Goal: Task Accomplishment & Management: Manage account settings

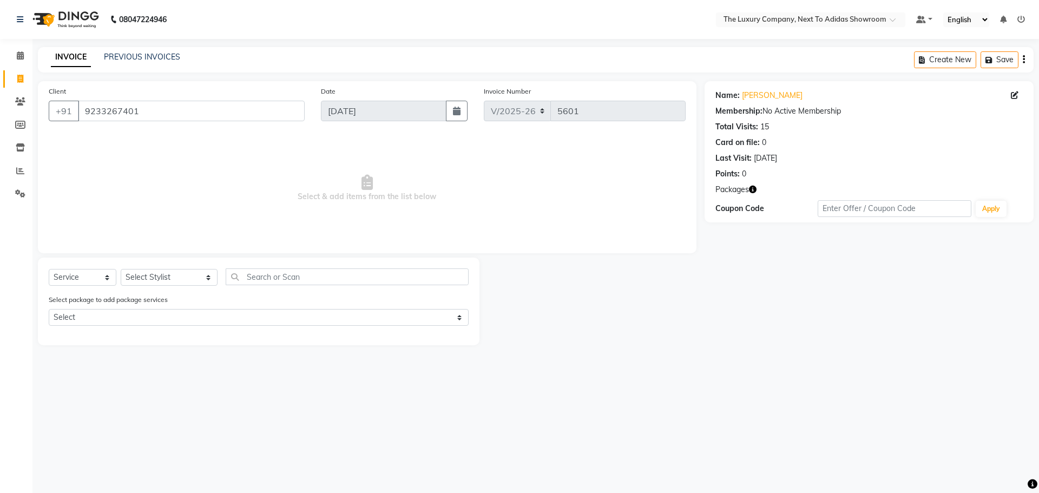
select select "6828"
select select "service"
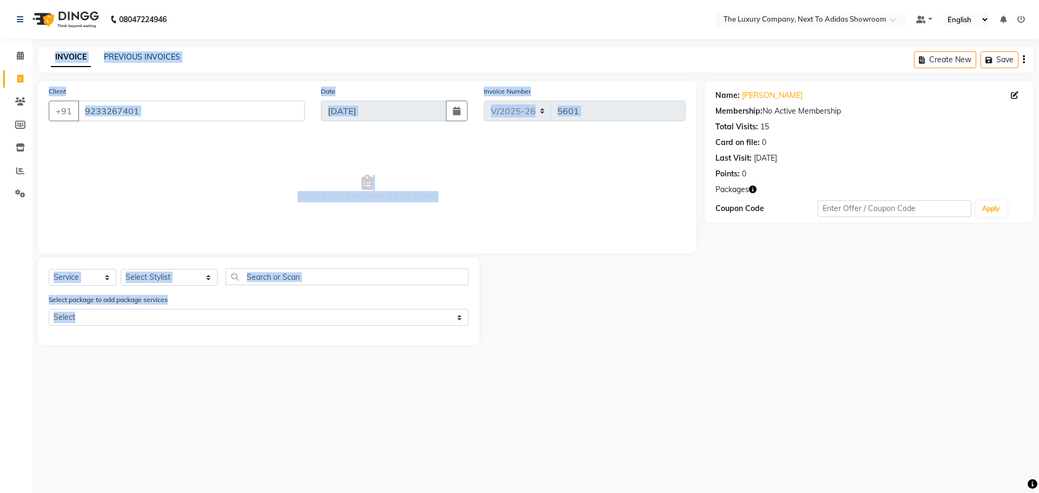
click at [40, 400] on div "08047224946 Select Location × The Luxury Company, Next To Adidas Showroom Defau…" at bounding box center [519, 246] width 1039 height 493
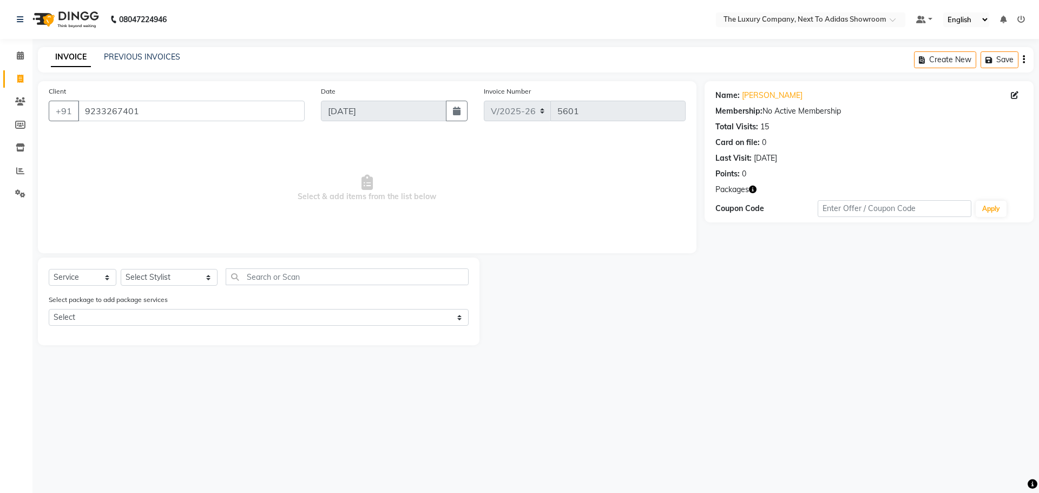
click at [705, 193] on div "Name: [PERSON_NAME] Membership: No Active Membership Total Visits: 15 Card on f…" at bounding box center [868, 151] width 329 height 141
click at [22, 77] on icon at bounding box center [20, 79] width 6 height 8
select select "service"
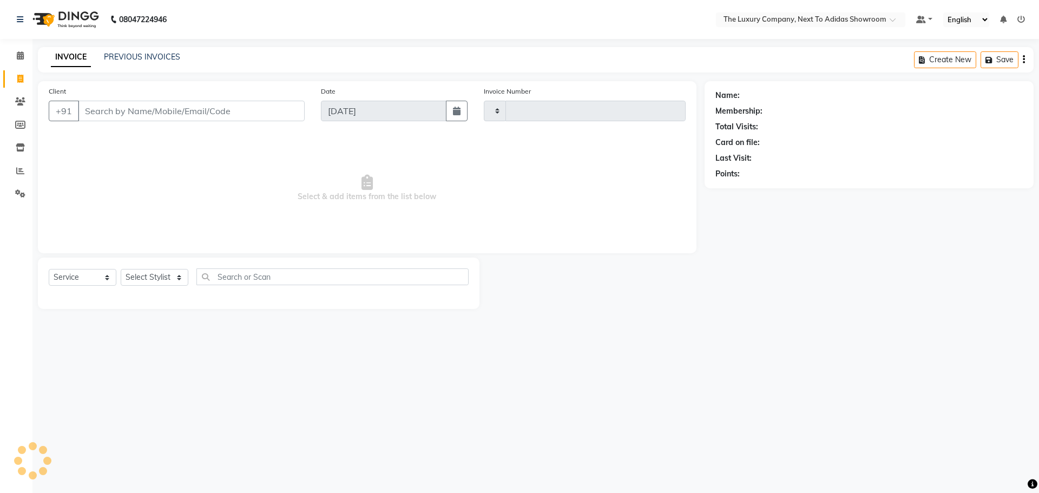
type input "5601"
select select "6828"
click at [153, 108] on input "Client" at bounding box center [191, 111] width 227 height 21
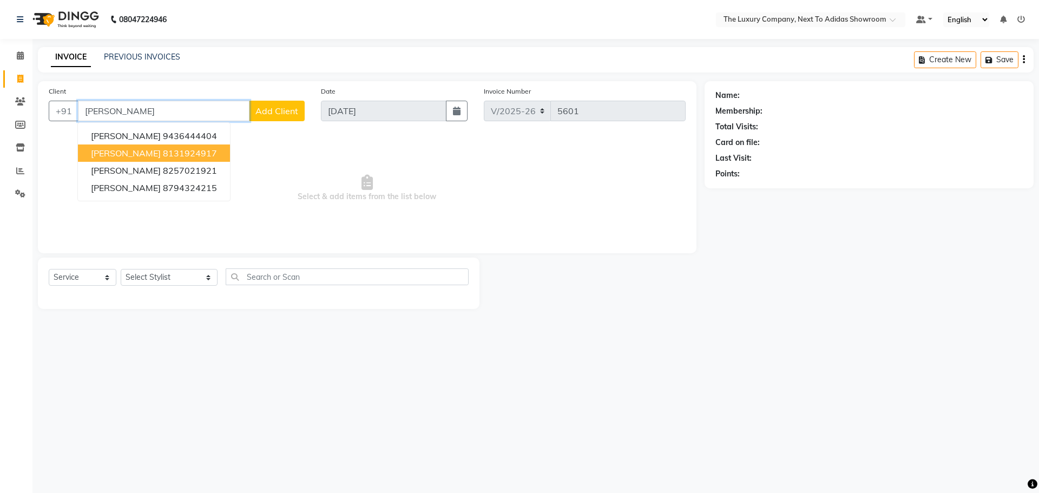
click at [166, 155] on ngb-highlight "8131924917" at bounding box center [190, 153] width 54 height 11
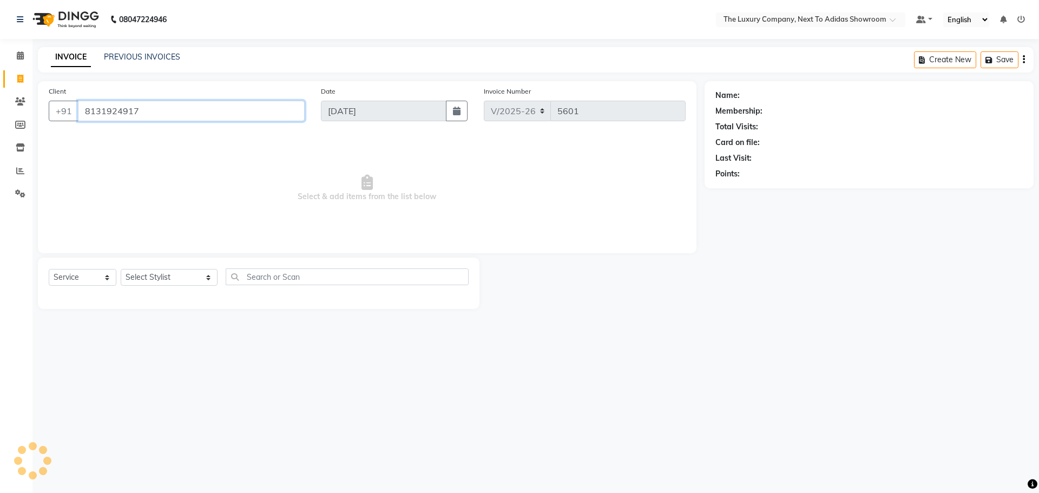
type input "8131924917"
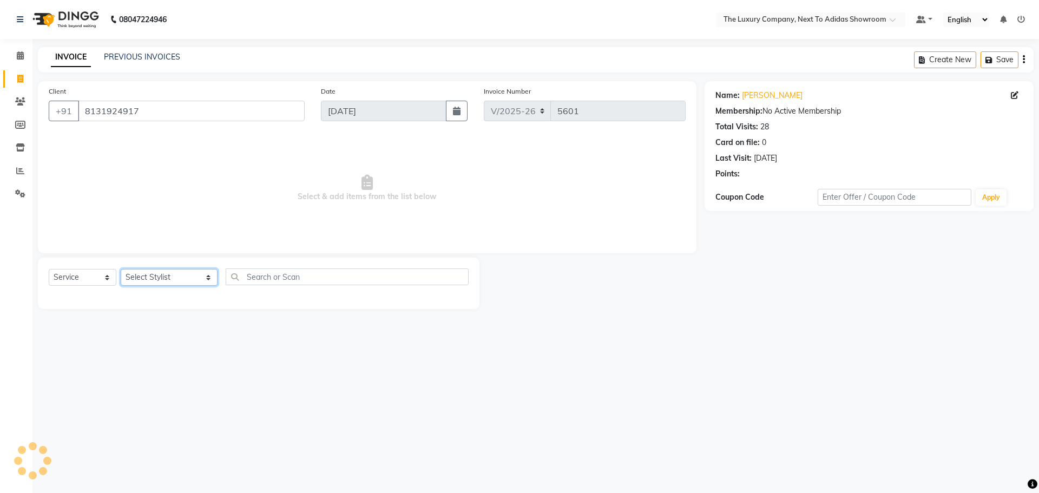
click at [183, 282] on select "Select Stylist [PERSON_NAME] [PERSON_NAME] ANSAI [PERSON_NAME] BALAJIED [PERSON…" at bounding box center [169, 277] width 97 height 17
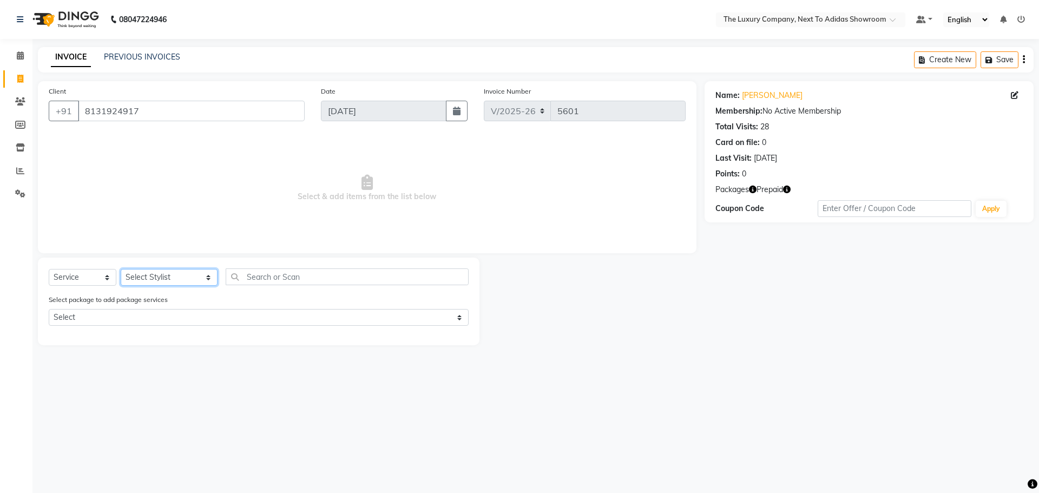
select select "53688"
click at [121, 269] on select "Select Stylist [PERSON_NAME] [PERSON_NAME] ANSAI [PERSON_NAME] BALAJIED [PERSON…" at bounding box center [169, 277] width 97 height 17
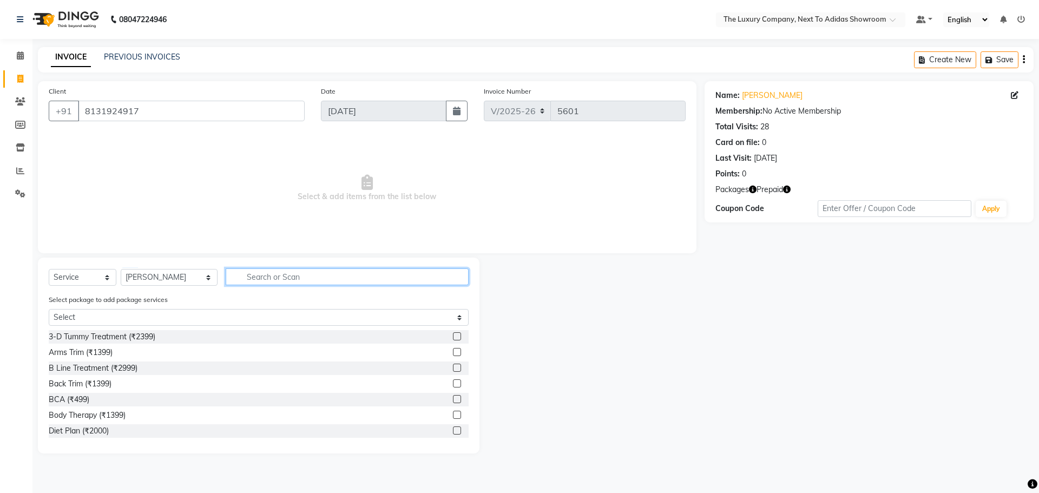
drag, startPoint x: 305, startPoint y: 273, endPoint x: 306, endPoint y: 257, distance: 15.7
click at [306, 257] on div "Client [PHONE_NUMBER] Date [DATE] Invoice Number V/2025 V/[PHONE_NUMBER] Select…" at bounding box center [367, 267] width 674 height 372
type input "1399"
click at [453, 431] on label at bounding box center [457, 430] width 8 height 8
click at [453, 431] on input "checkbox" at bounding box center [456, 430] width 7 height 7
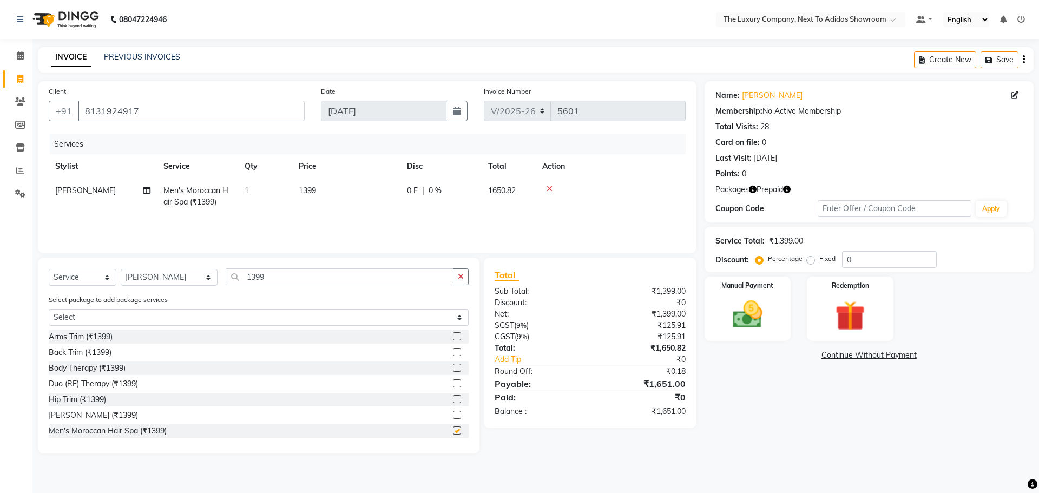
checkbox input "false"
click at [840, 316] on img at bounding box center [849, 315] width 50 height 38
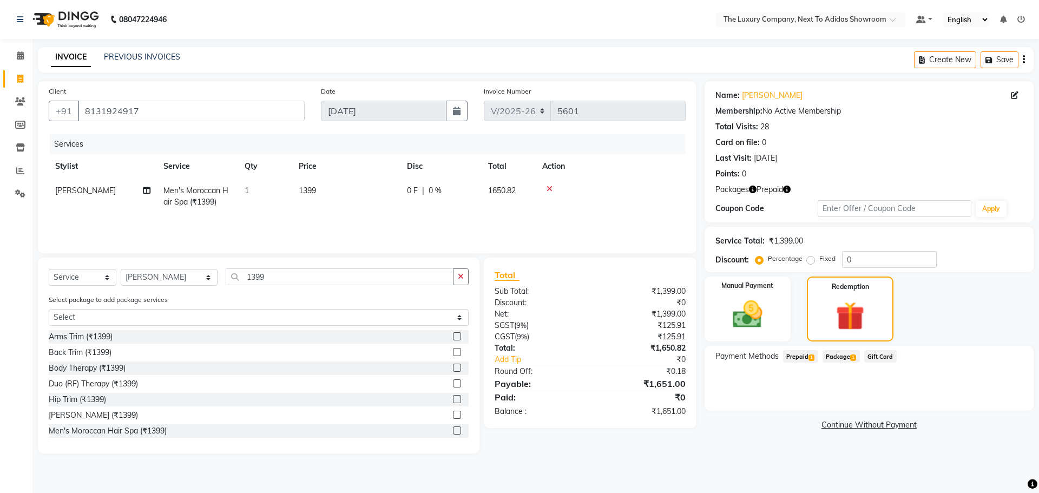
click at [805, 358] on span "Prepaid 1" at bounding box center [800, 356] width 35 height 12
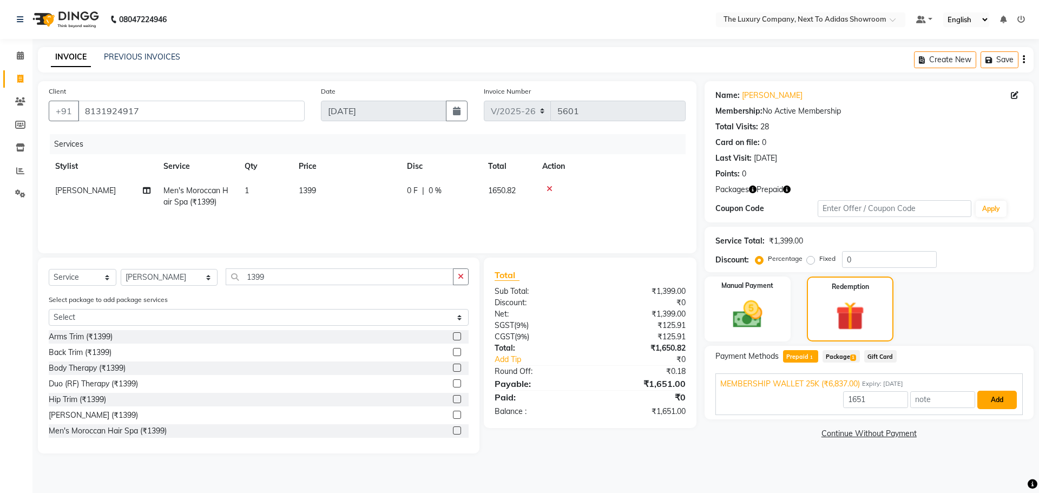
click at [990, 399] on button "Add" at bounding box center [996, 400] width 39 height 18
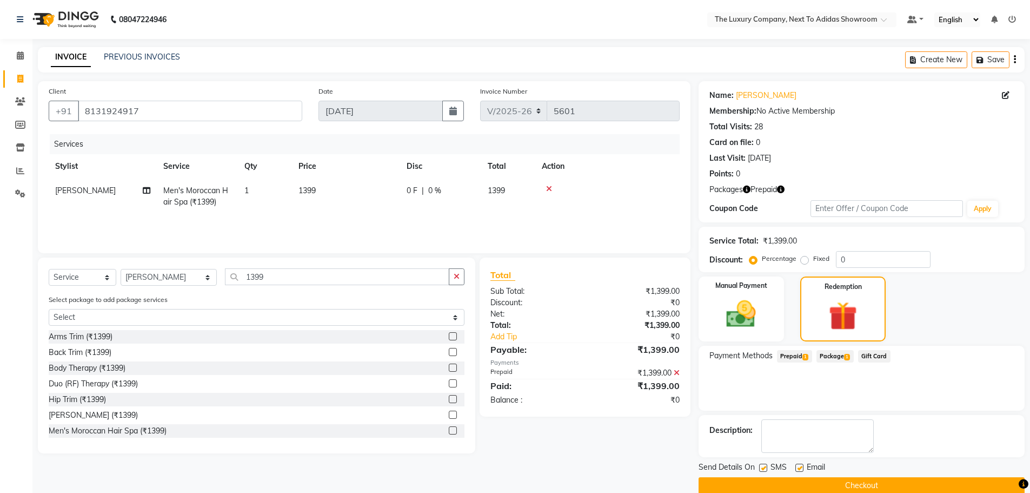
click at [873, 490] on button "Checkout" at bounding box center [862, 485] width 326 height 17
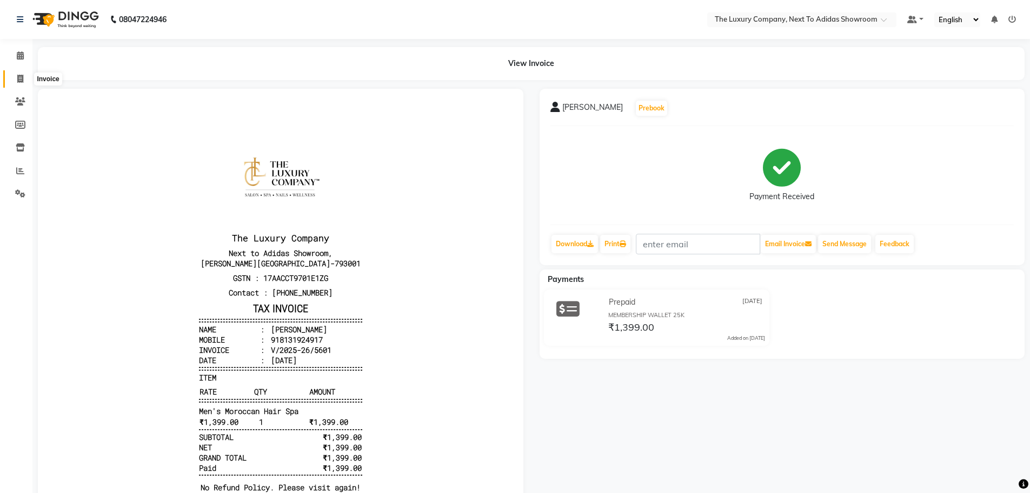
click at [14, 75] on span at bounding box center [20, 79] width 19 height 12
select select "service"
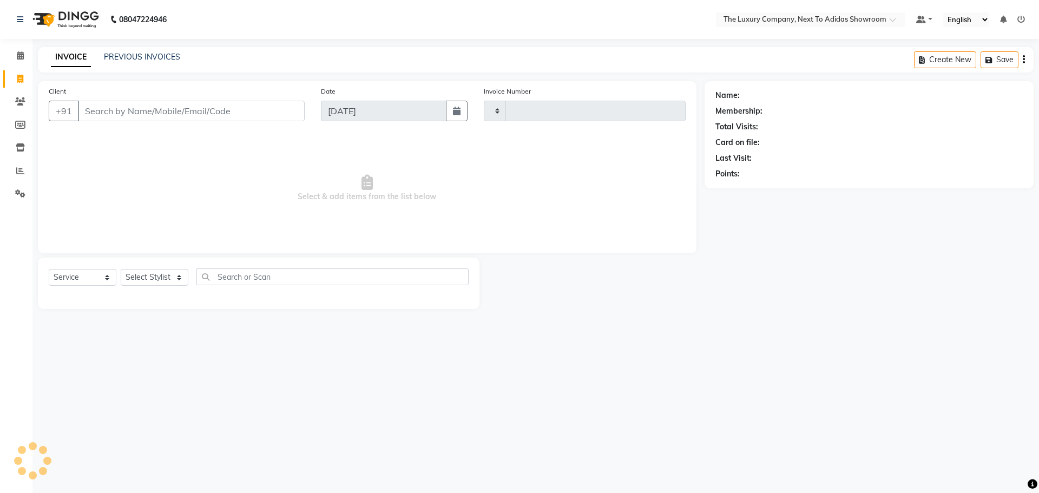
type input "5602"
select select "6828"
click at [187, 101] on input "Client" at bounding box center [191, 111] width 227 height 21
click at [228, 139] on span "Select & add items from the list below" at bounding box center [367, 188] width 637 height 108
click at [210, 116] on input "Client" at bounding box center [191, 111] width 227 height 21
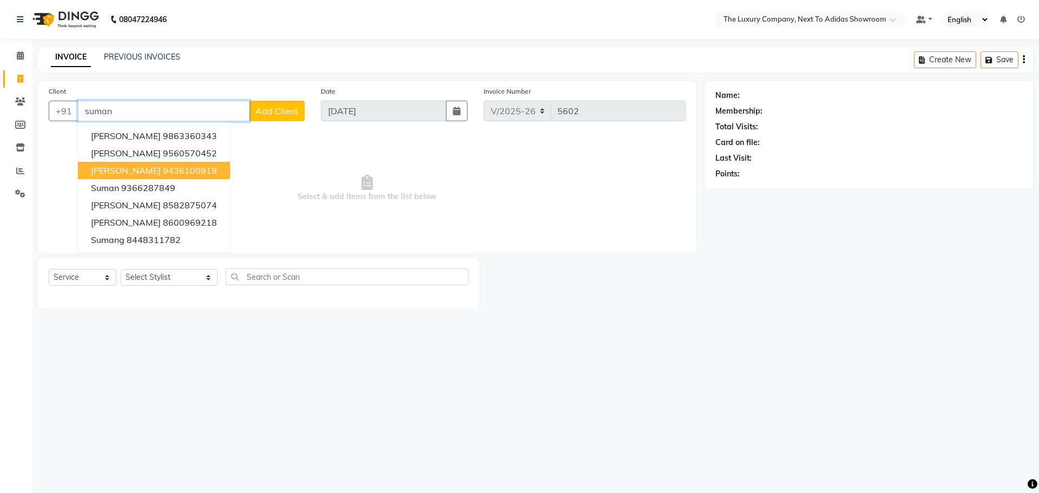
drag, startPoint x: 157, startPoint y: 171, endPoint x: 160, endPoint y: 182, distance: 11.2
click at [157, 173] on span "[PERSON_NAME]" at bounding box center [126, 170] width 70 height 11
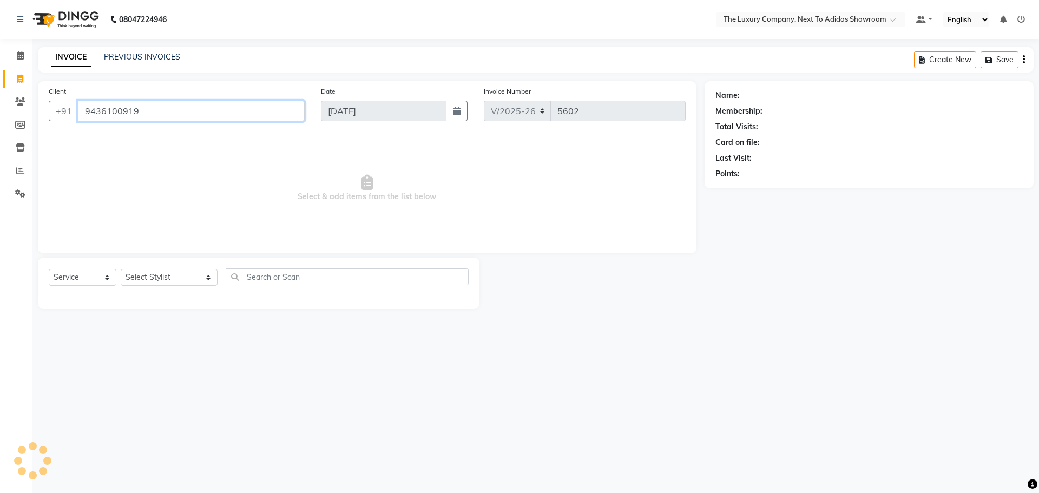
type input "9436100919"
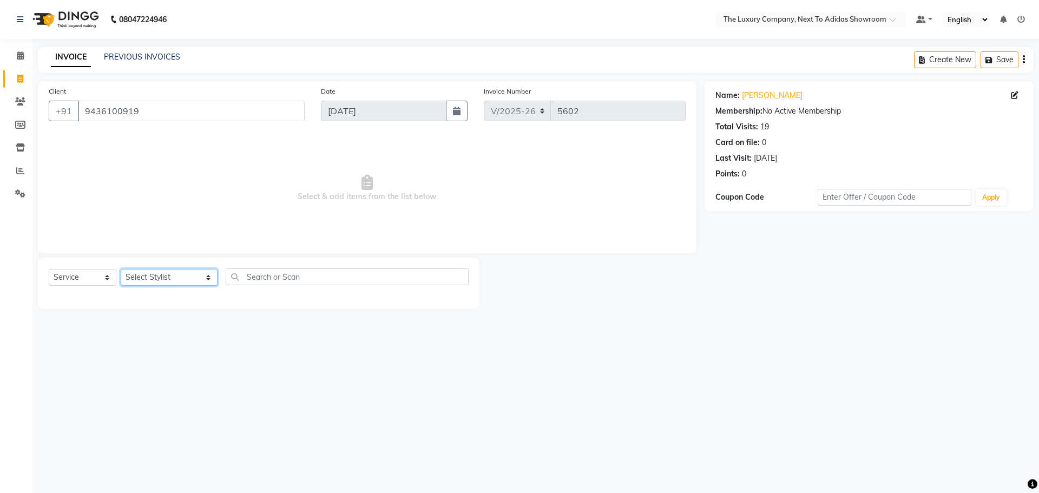
click at [167, 277] on select "Select Stylist [PERSON_NAME] [PERSON_NAME] ANSAI [PERSON_NAME] BALAJIED [PERSON…" at bounding box center [169, 277] width 97 height 17
select select "53668"
click at [121, 269] on select "Select Stylist [PERSON_NAME] [PERSON_NAME] ANSAI [PERSON_NAME] BALAJIED [PERSON…" at bounding box center [169, 277] width 97 height 17
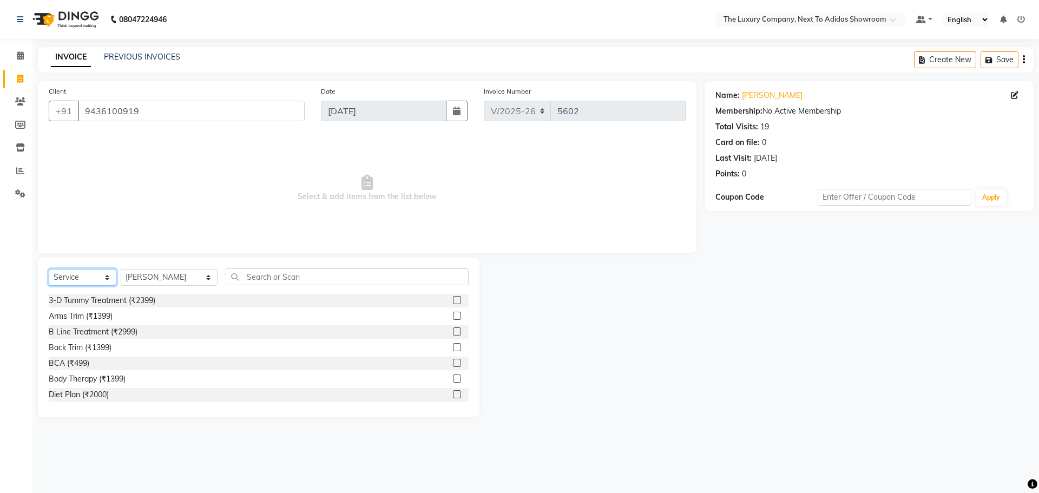
click at [90, 277] on select "Select Service Product Membership Package Voucher Prepaid Gift Card" at bounding box center [83, 277] width 68 height 17
select select "P"
click at [49, 269] on select "Select Service Product Membership Package Voucher Prepaid Gift Card" at bounding box center [83, 277] width 68 height 17
click at [453, 391] on label at bounding box center [457, 394] width 8 height 8
click at [453, 391] on input "checkbox" at bounding box center [456, 394] width 7 height 7
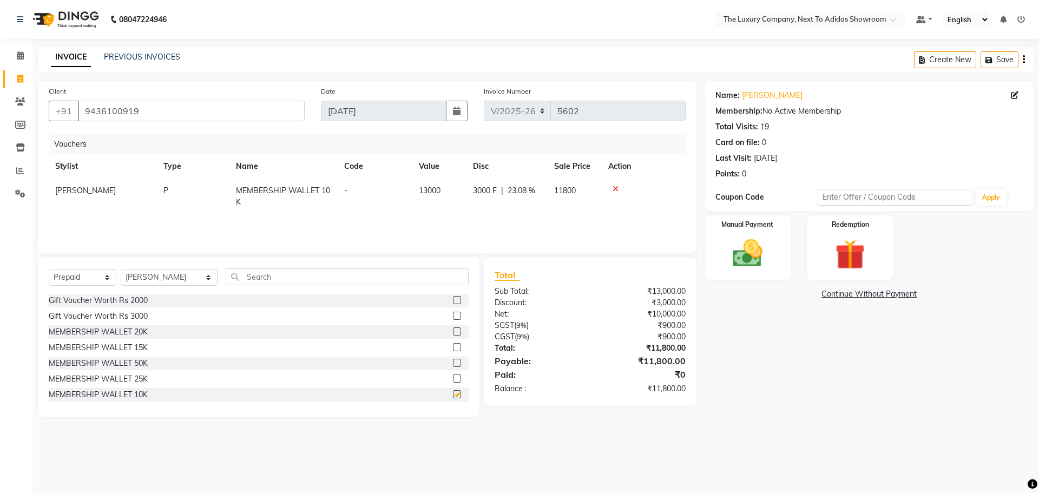
checkbox input "false"
click at [726, 256] on img at bounding box center [747, 253] width 50 height 36
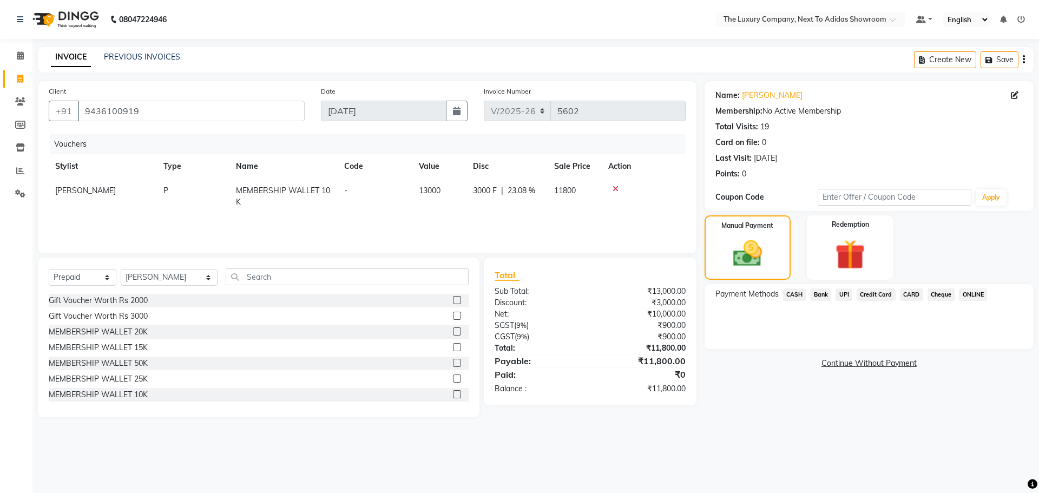
click at [836, 290] on span "UPI" at bounding box center [843, 294] width 17 height 12
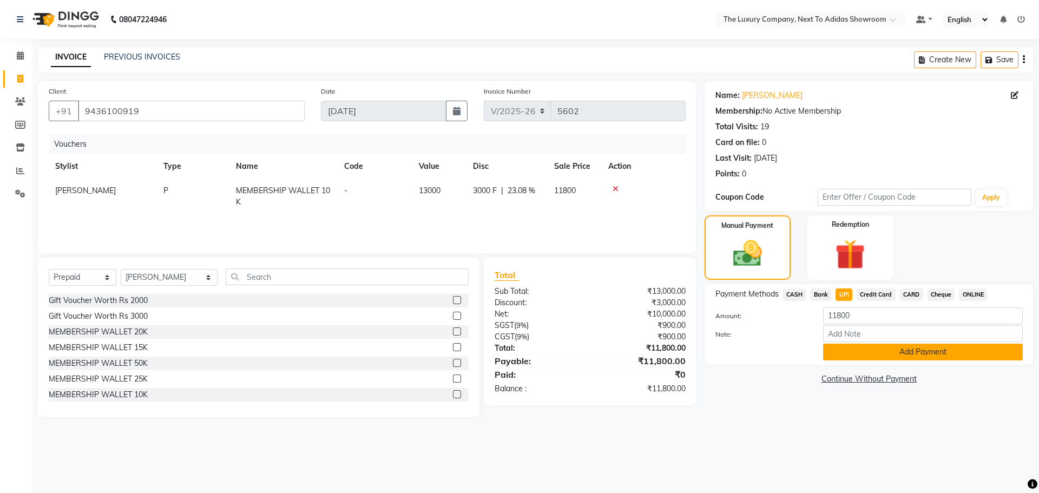
click at [878, 349] on button "Add Payment" at bounding box center [923, 351] width 200 height 17
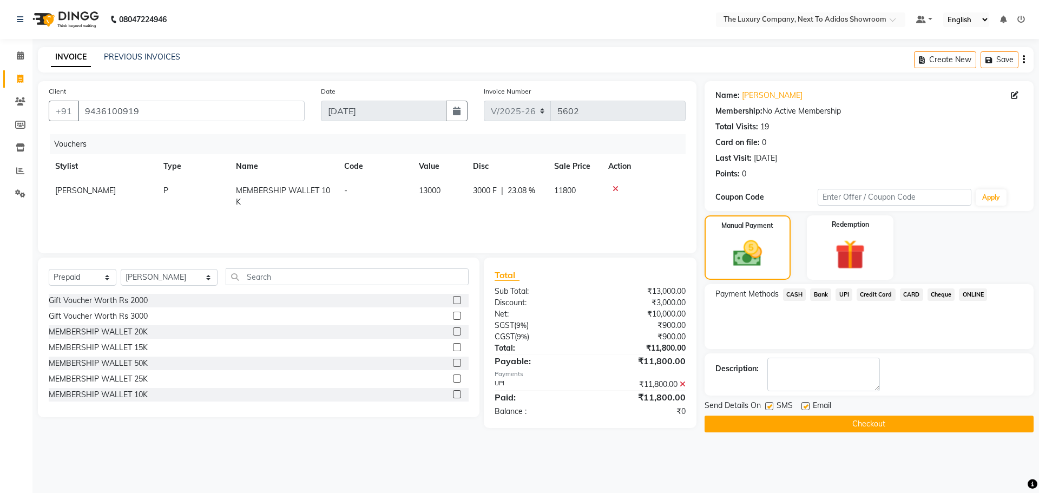
click at [101, 190] on span "[PERSON_NAME]" at bounding box center [85, 191] width 61 height 10
select select "53668"
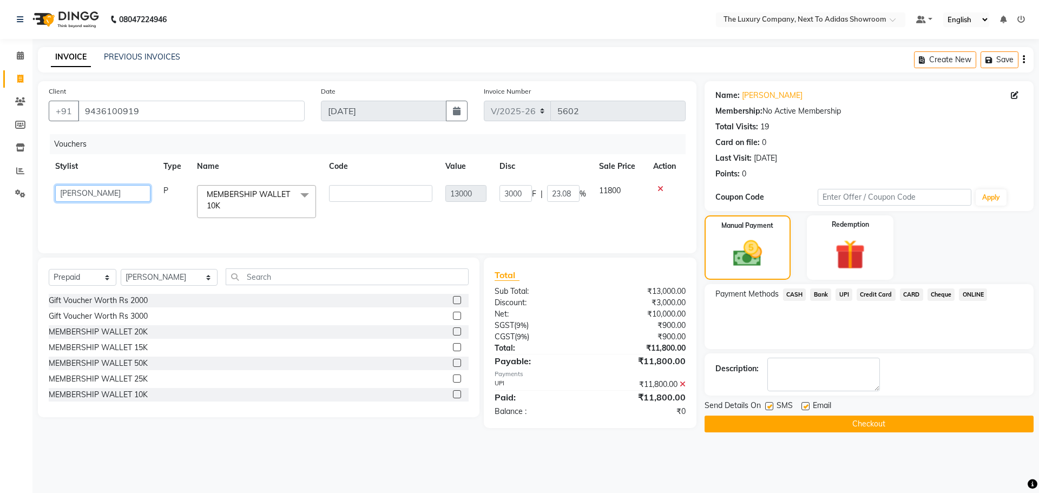
click at [101, 191] on select "[PERSON_NAME] [PERSON_NAME] MARSHIRA ANSAI [PERSON_NAME] BALAJIED [PERSON_NAME]…" at bounding box center [102, 193] width 95 height 17
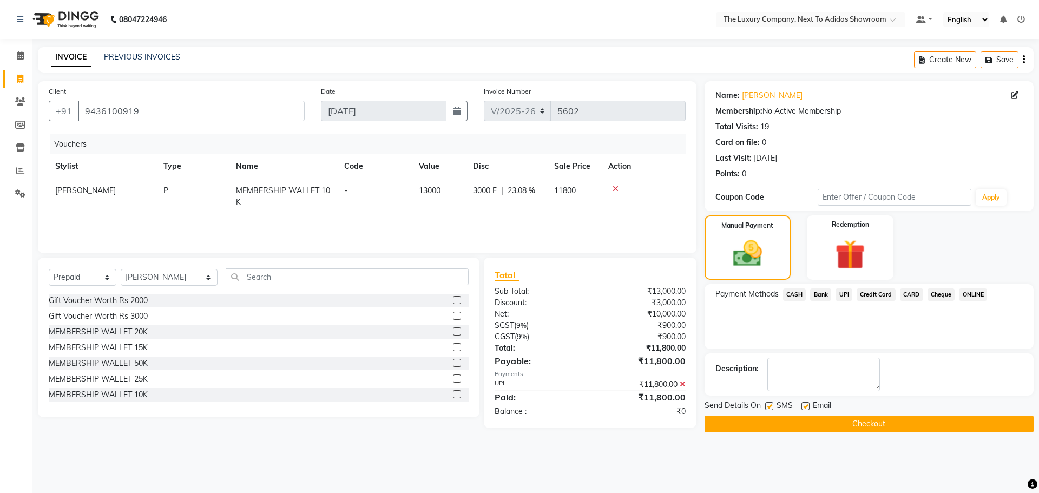
click at [815, 425] on button "Checkout" at bounding box center [868, 423] width 329 height 17
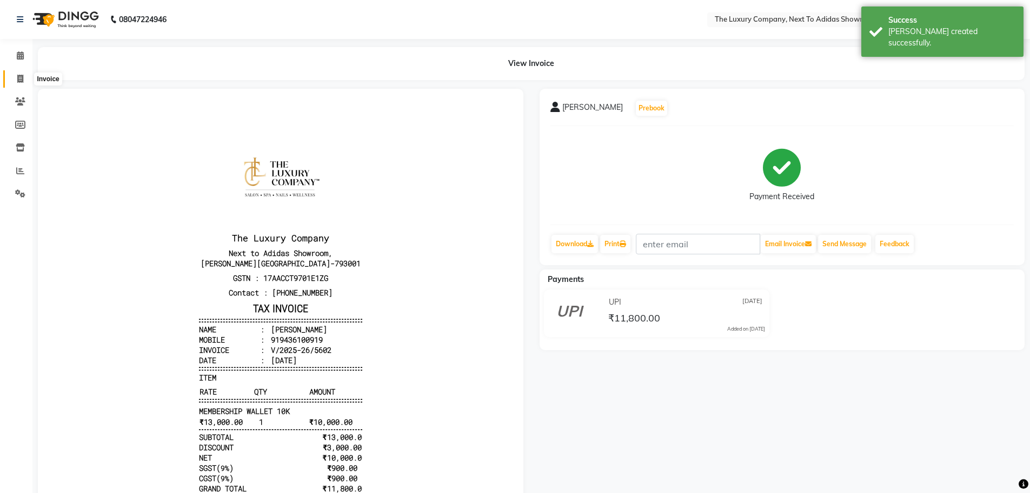
click at [21, 77] on icon at bounding box center [20, 79] width 6 height 8
select select "service"
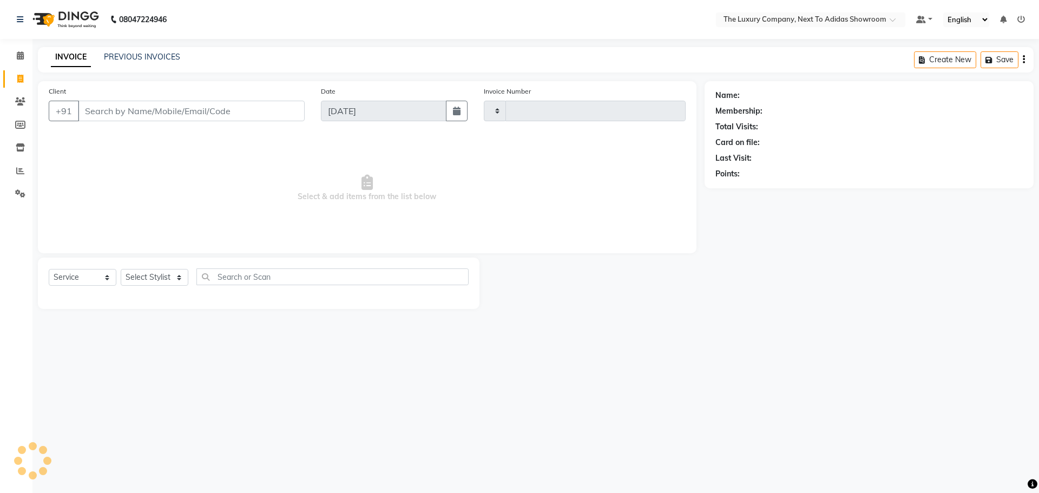
type input "5603"
click at [133, 119] on input "Client" at bounding box center [191, 111] width 227 height 21
select select "6828"
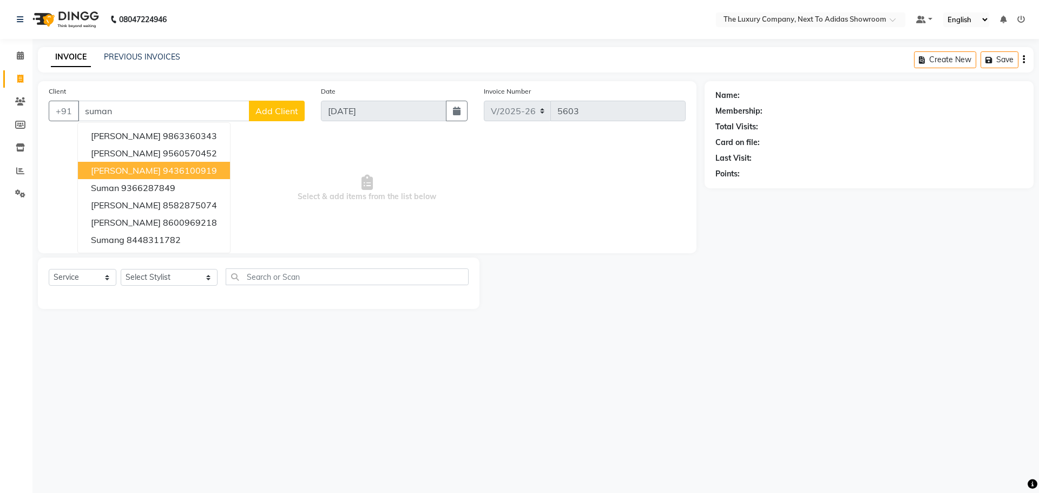
click at [190, 167] on ngb-highlight "9436100919" at bounding box center [190, 170] width 54 height 11
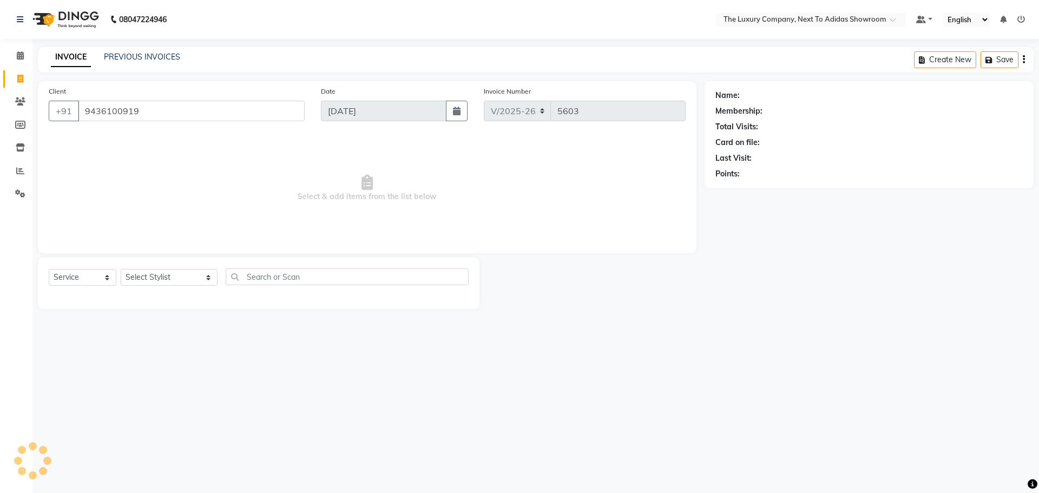
type input "9436100919"
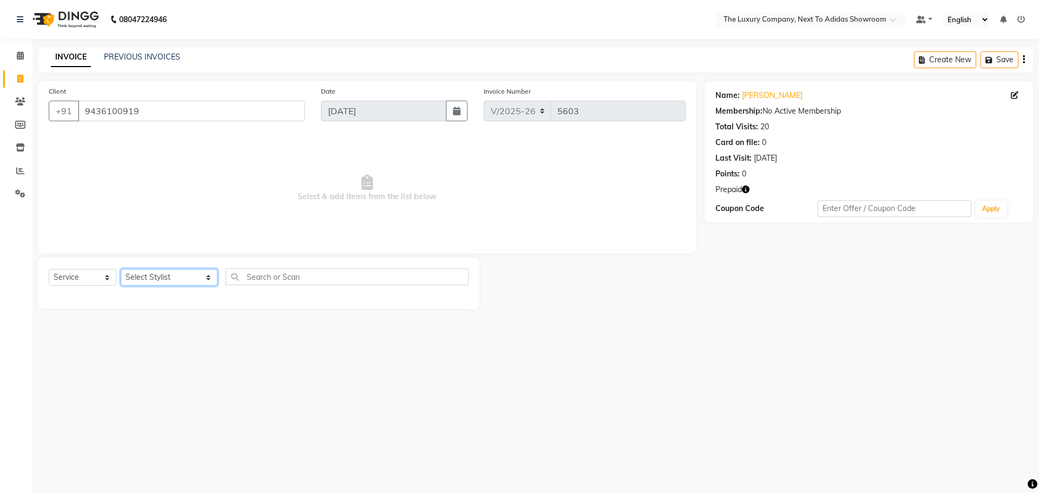
click at [175, 278] on select "Select Stylist [PERSON_NAME] [PERSON_NAME] ANSAI [PERSON_NAME] BALAJIED [PERSON…" at bounding box center [169, 277] width 97 height 17
select select "53688"
click at [121, 269] on select "Select Stylist [PERSON_NAME] [PERSON_NAME] ANSAI [PERSON_NAME] BALAJIED [PERSON…" at bounding box center [169, 277] width 97 height 17
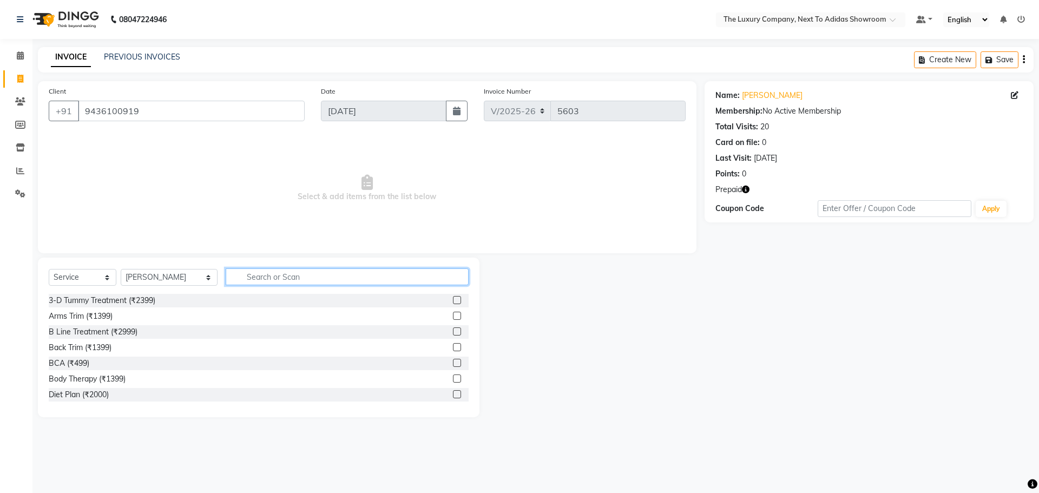
click at [301, 276] on input "text" at bounding box center [347, 276] width 243 height 17
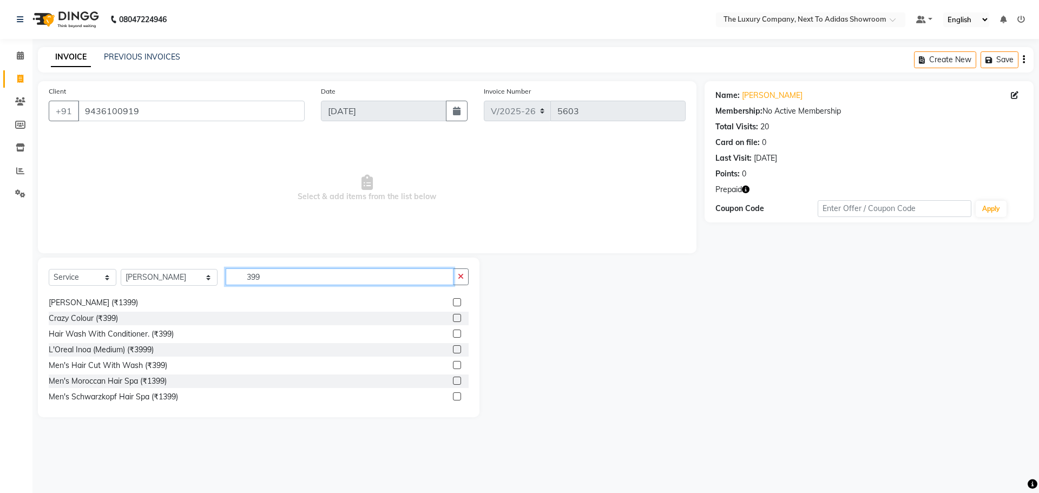
scroll to position [108, 0]
type input "399"
click at [453, 367] on label at bounding box center [457, 364] width 8 height 8
click at [453, 367] on input "checkbox" at bounding box center [456, 364] width 7 height 7
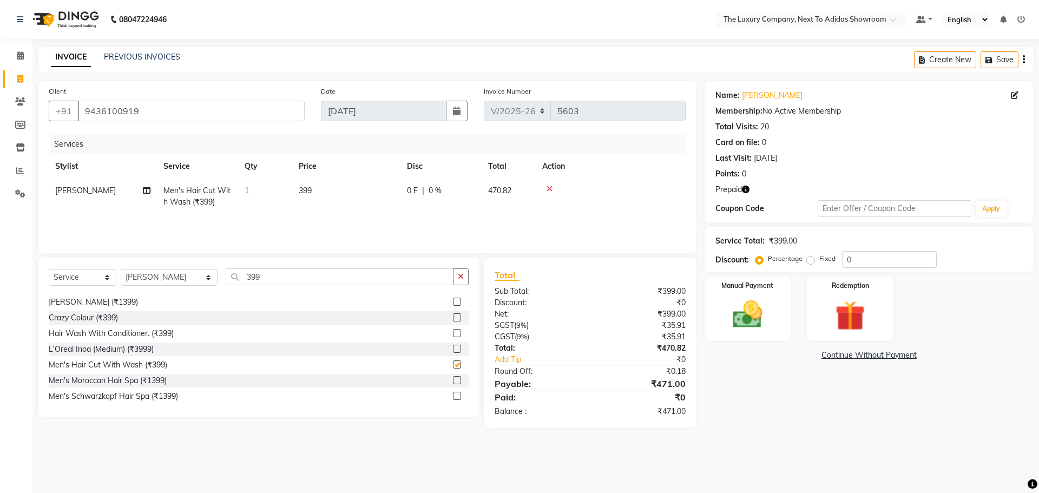
checkbox input "false"
click at [170, 275] on select "Select Stylist [PERSON_NAME] [PERSON_NAME] ANSAI [PERSON_NAME] BALAJIED [PERSON…" at bounding box center [169, 277] width 97 height 17
select select "53668"
click at [121, 269] on select "Select Stylist [PERSON_NAME] [PERSON_NAME] ANSAI [PERSON_NAME] BALAJIED [PERSON…" at bounding box center [169, 277] width 97 height 17
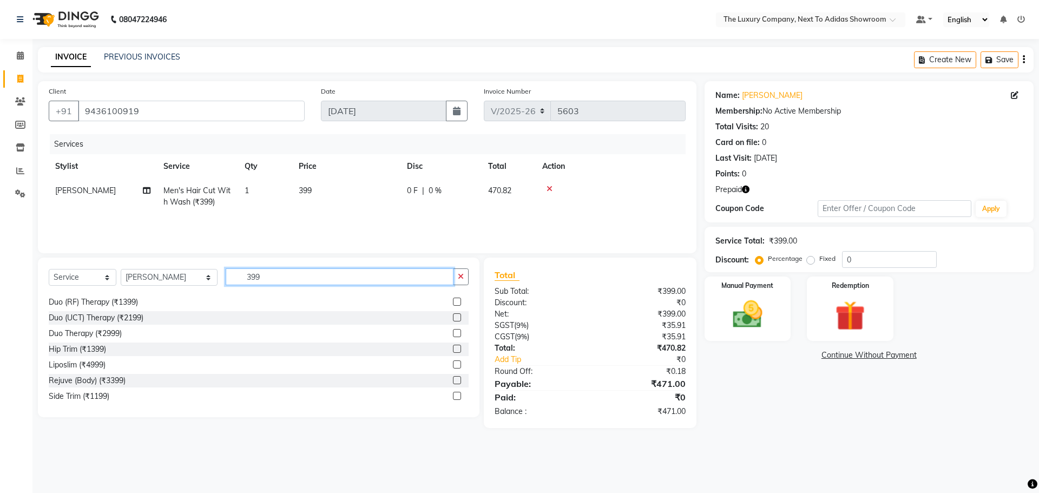
drag, startPoint x: 253, startPoint y: 279, endPoint x: 71, endPoint y: 293, distance: 182.8
click at [69, 292] on div "Select Service Product Membership Package Voucher Prepaid Gift Card Select Styl…" at bounding box center [259, 280] width 420 height 25
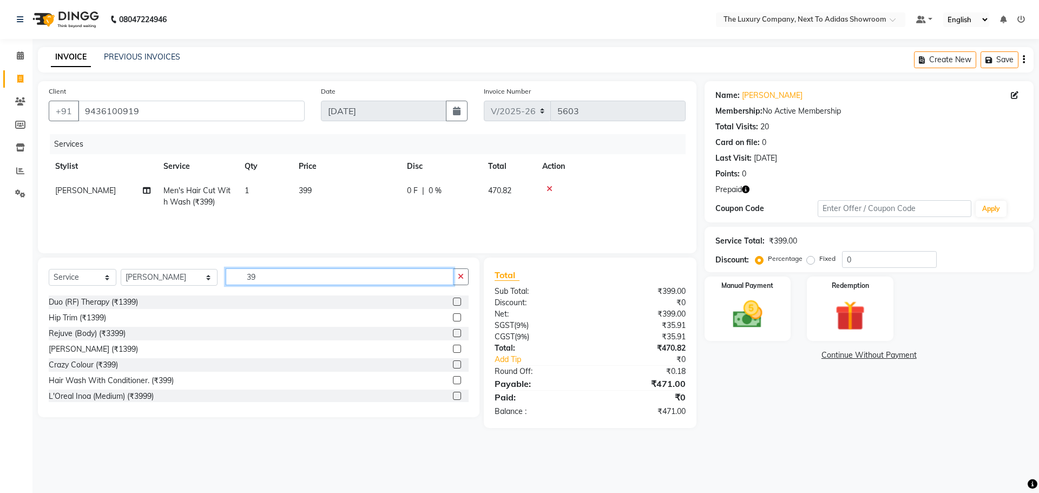
type input "399"
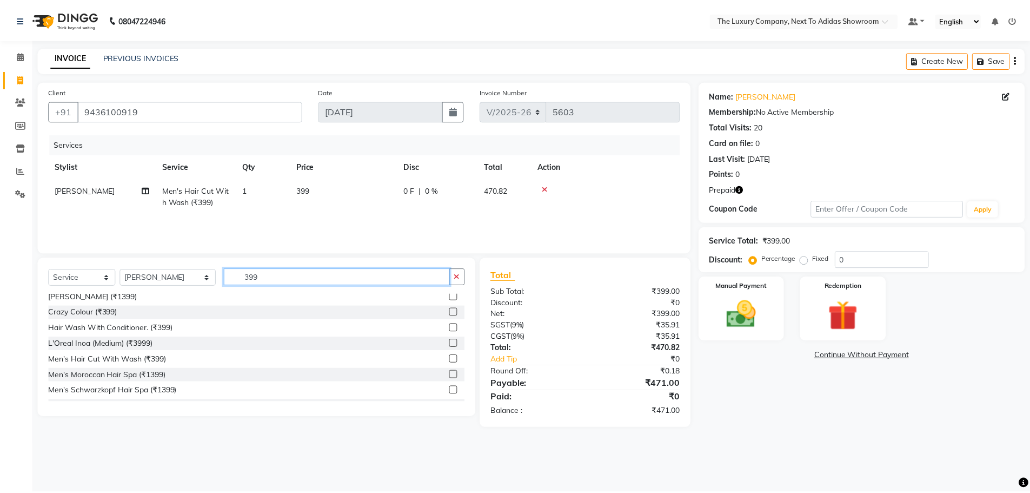
scroll to position [115, 0]
click at [453, 358] on label at bounding box center [457, 357] width 8 height 8
click at [453, 358] on input "checkbox" at bounding box center [456, 357] width 7 height 7
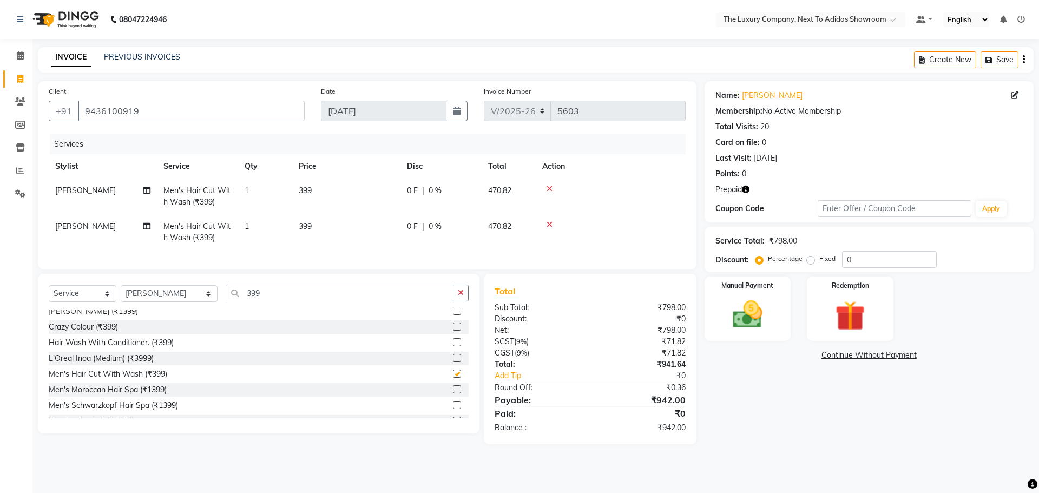
checkbox input "false"
drag, startPoint x: 832, startPoint y: 308, endPoint x: 824, endPoint y: 341, distance: 34.0
click at [832, 309] on img at bounding box center [849, 315] width 50 height 38
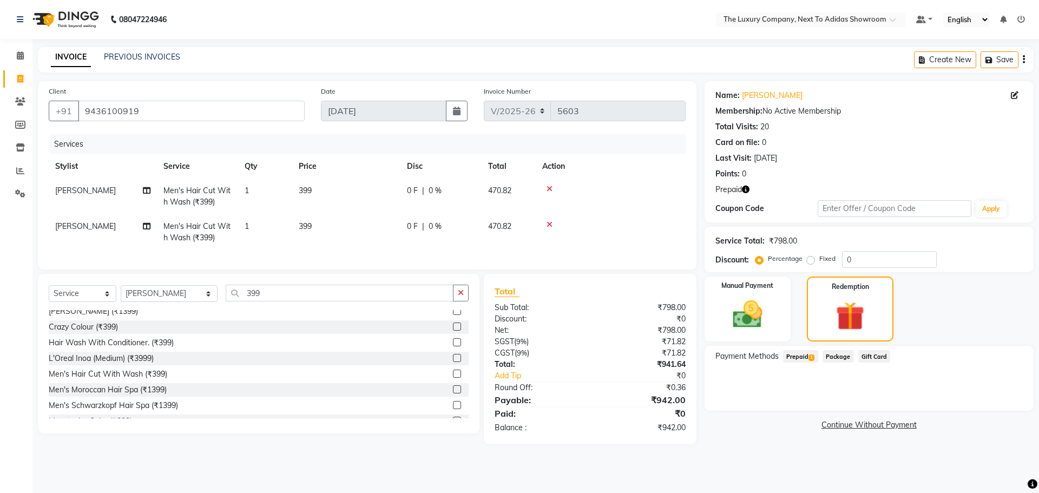
click at [801, 357] on span "Prepaid 1" at bounding box center [800, 356] width 35 height 12
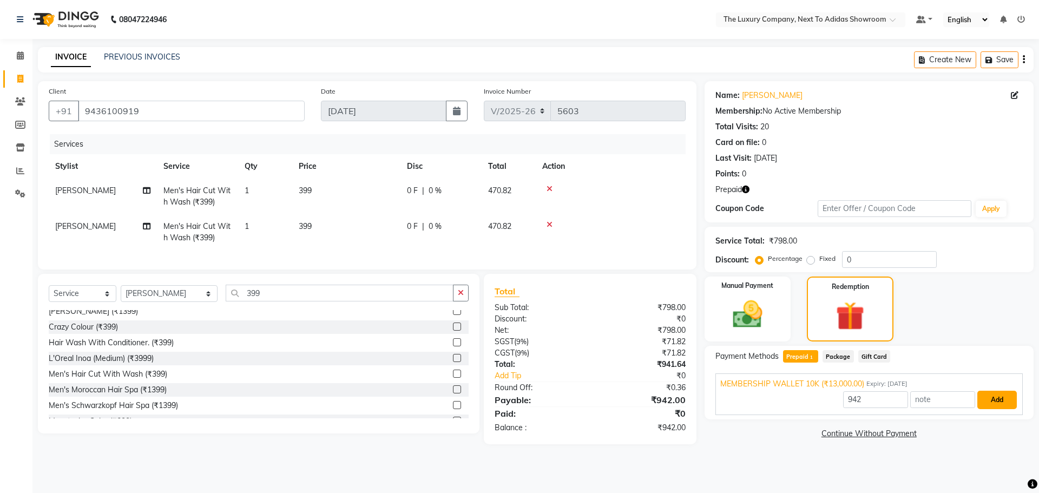
click at [996, 402] on button "Add" at bounding box center [996, 400] width 39 height 18
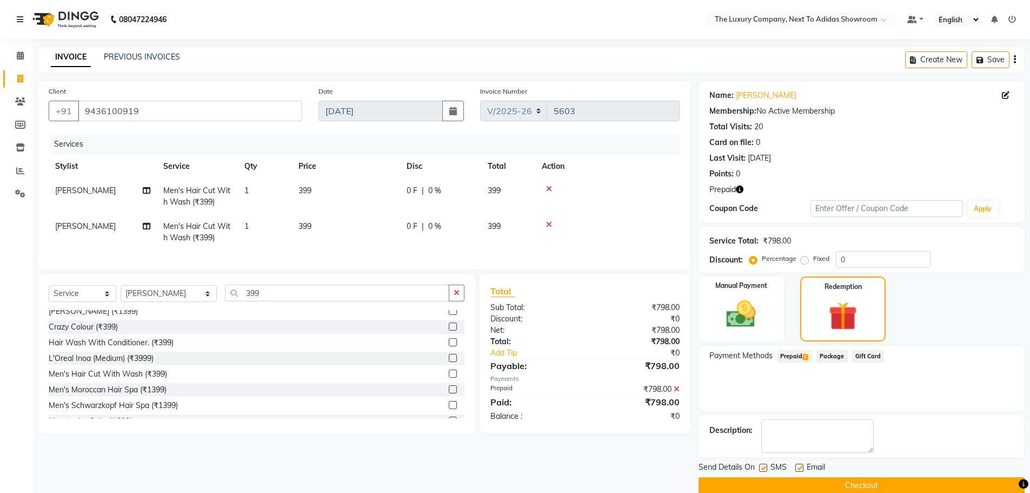
click at [866, 492] on button "Checkout" at bounding box center [862, 485] width 326 height 17
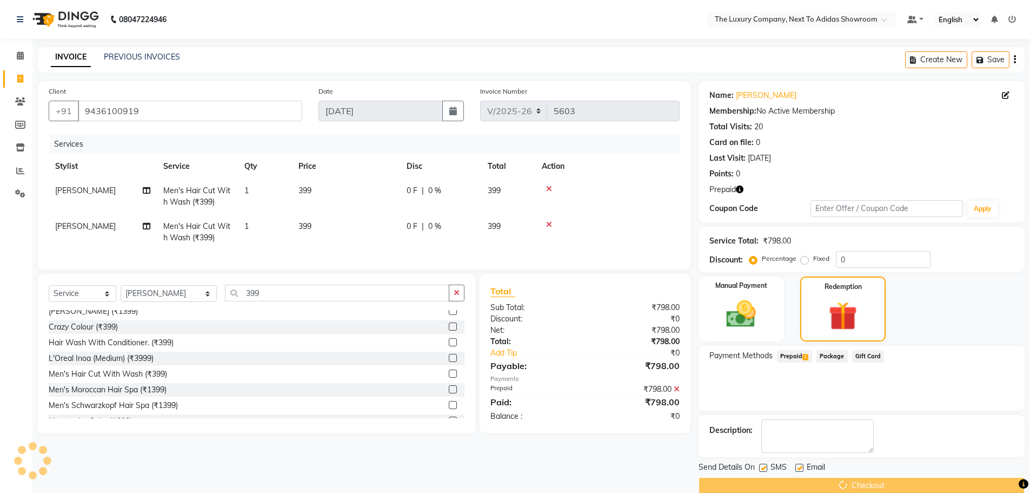
click at [863, 482] on div "Checkout" at bounding box center [862, 485] width 326 height 17
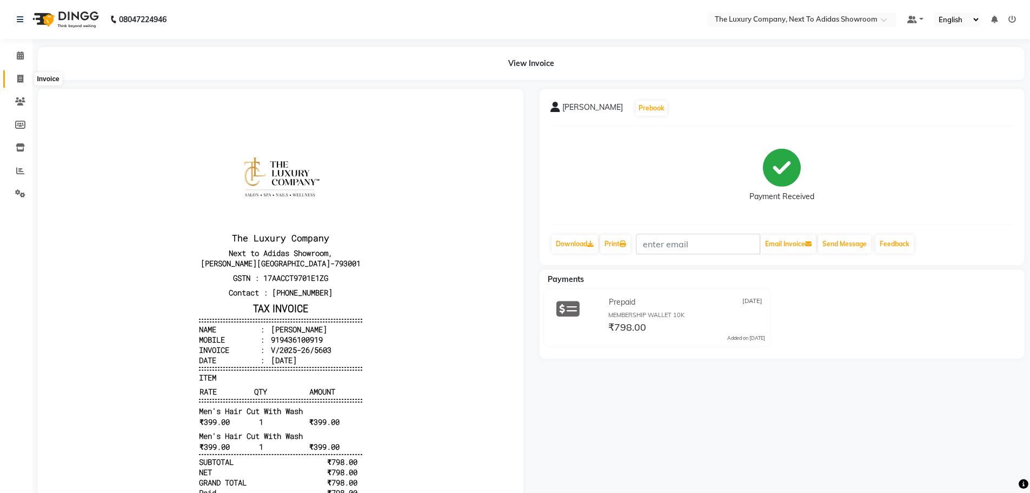
click at [22, 76] on icon at bounding box center [20, 79] width 6 height 8
select select "service"
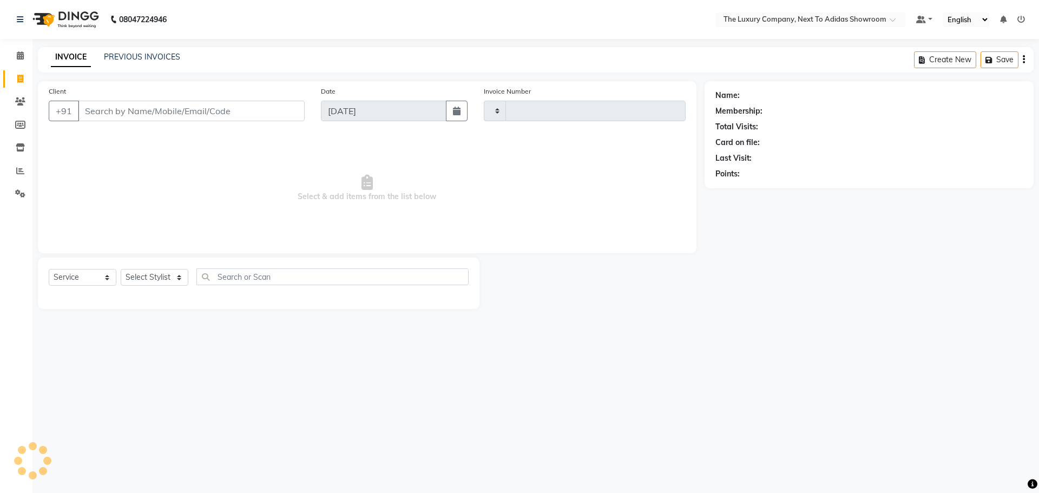
type input "5604"
select select "6828"
click at [122, 105] on input "Client" at bounding box center [191, 111] width 227 height 21
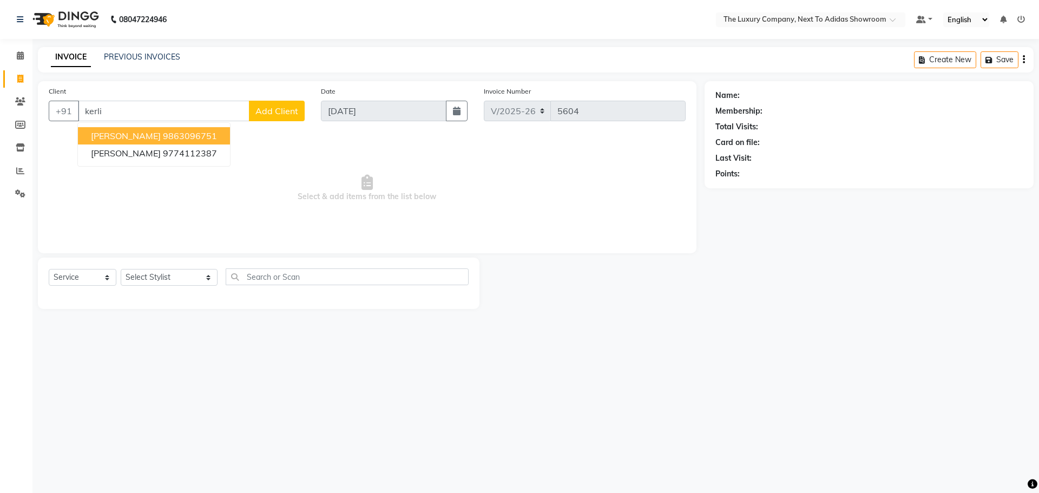
click at [131, 138] on span "[PERSON_NAME]" at bounding box center [126, 135] width 70 height 11
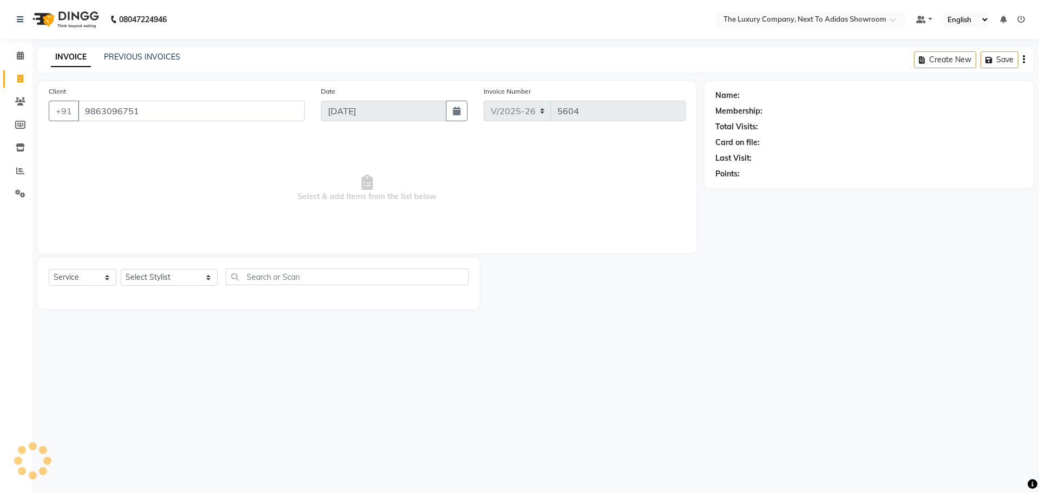
type input "9863096751"
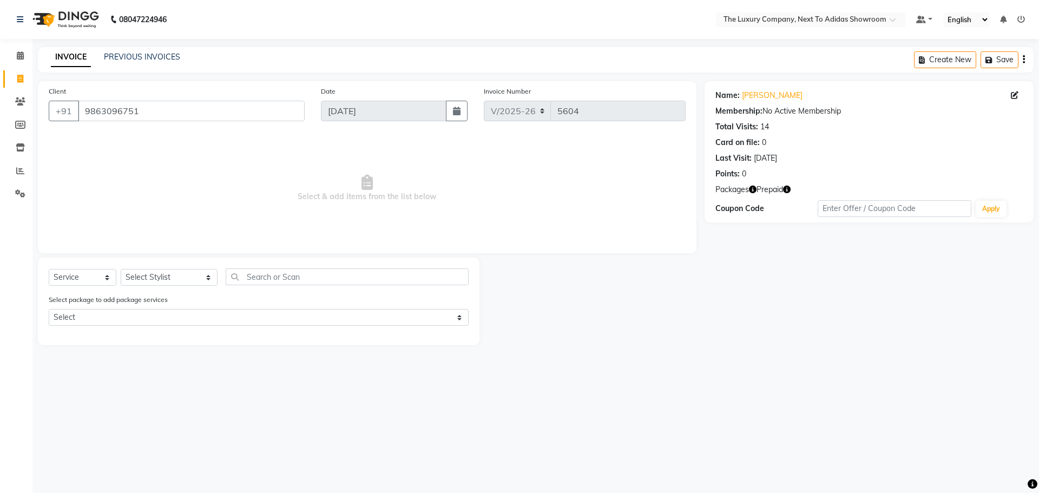
click at [788, 186] on icon "button" at bounding box center [787, 190] width 8 height 8
click at [192, 275] on select "Select Stylist [PERSON_NAME] [PERSON_NAME] ANSAI [PERSON_NAME] BALAJIED [PERSON…" at bounding box center [169, 277] width 97 height 17
select select "53649"
click at [121, 269] on select "Select Stylist [PERSON_NAME] [PERSON_NAME] ANSAI [PERSON_NAME] BALAJIED [PERSON…" at bounding box center [169, 277] width 97 height 17
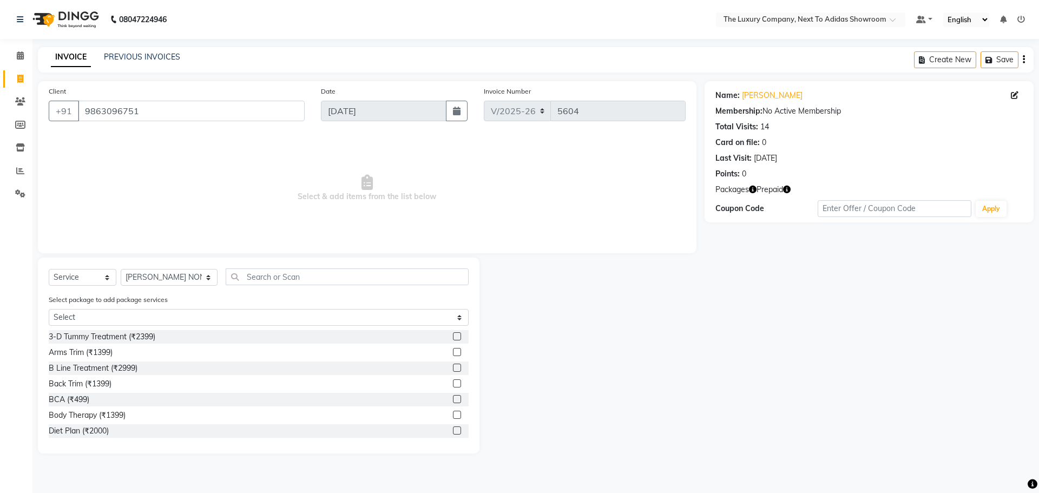
click at [244, 262] on div "Select Service Product Membership Package Voucher Prepaid Gift Card Select Styl…" at bounding box center [258, 355] width 441 height 196
click at [244, 278] on input "text" at bounding box center [347, 276] width 243 height 17
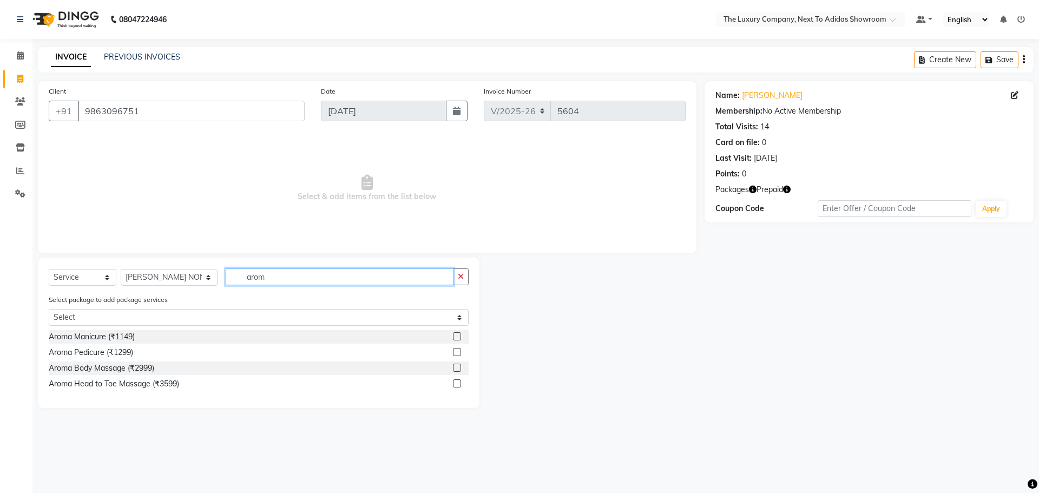
type input "arom"
click at [457, 354] on label at bounding box center [457, 352] width 8 height 8
click at [457, 354] on input "checkbox" at bounding box center [456, 352] width 7 height 7
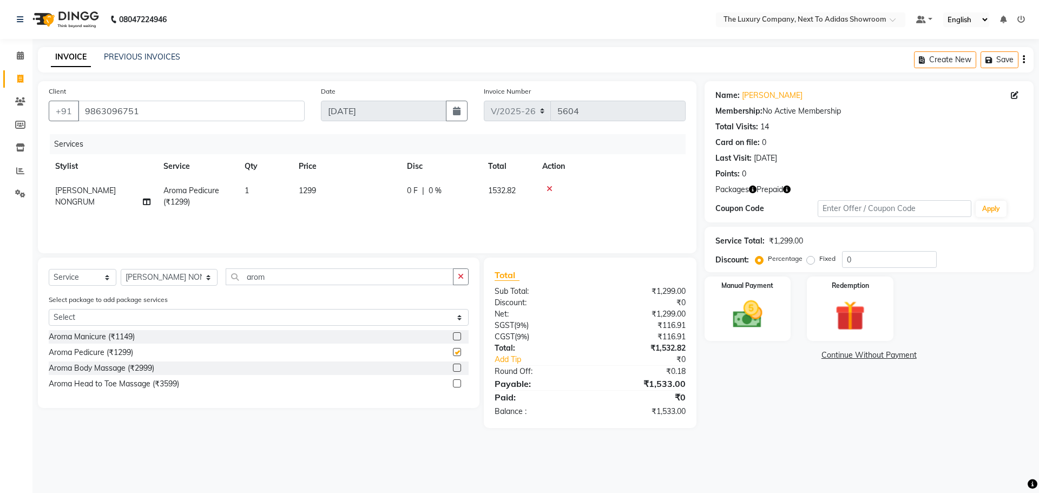
checkbox input "false"
click at [181, 278] on select "Select Stylist [PERSON_NAME] [PERSON_NAME] ANSAI [PERSON_NAME] BALAJIED [PERSON…" at bounding box center [169, 277] width 97 height 17
select select "53691"
click at [121, 269] on select "Select Stylist [PERSON_NAME] [PERSON_NAME] ANSAI [PERSON_NAME] BALAJIED [PERSON…" at bounding box center [169, 277] width 97 height 17
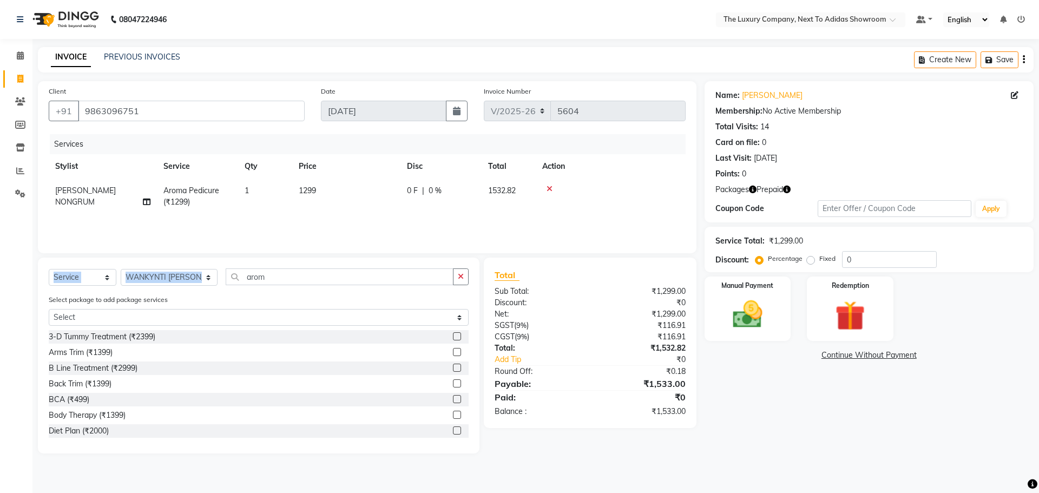
drag, startPoint x: 268, startPoint y: 268, endPoint x: 108, endPoint y: 290, distance: 162.2
click at [108, 290] on div "Select Service Product Membership Package Voucher Prepaid Gift Card Select Styl…" at bounding box center [258, 355] width 441 height 196
drag, startPoint x: 260, startPoint y: 280, endPoint x: 161, endPoint y: 263, distance: 99.9
click at [144, 276] on div "Select Service Product Membership Package Voucher Prepaid Gift Card Select Styl…" at bounding box center [259, 280] width 420 height 25
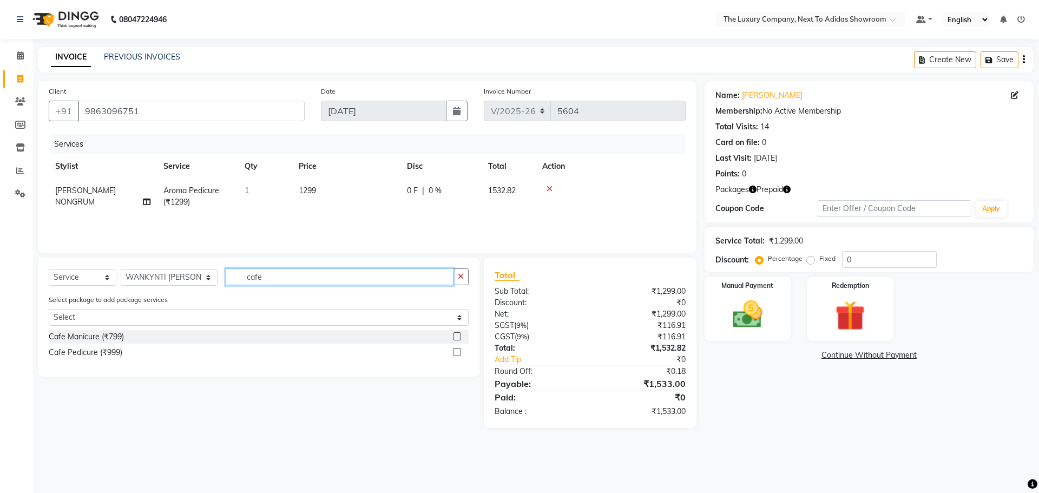
type input "cafe"
click at [460, 334] on label at bounding box center [457, 336] width 8 height 8
click at [460, 334] on input "checkbox" at bounding box center [456, 336] width 7 height 7
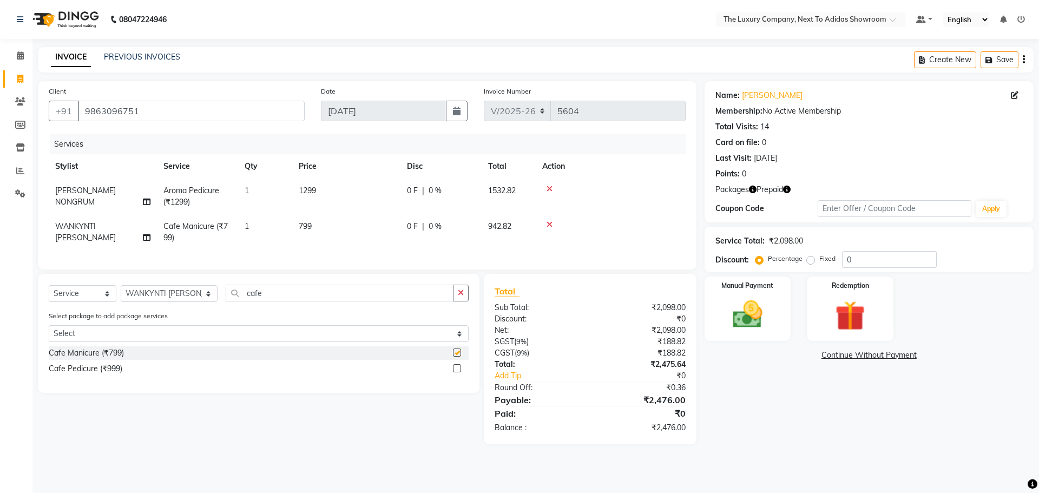
checkbox input "false"
click at [182, 301] on select "Select Stylist [PERSON_NAME] [PERSON_NAME] ANSAI [PERSON_NAME] BALAJIED [PERSON…" at bounding box center [169, 293] width 97 height 17
select select "53681"
click at [121, 293] on select "Select Stylist [PERSON_NAME] [PERSON_NAME] ANSAI [PERSON_NAME] BALAJIED [PERSON…" at bounding box center [169, 293] width 97 height 17
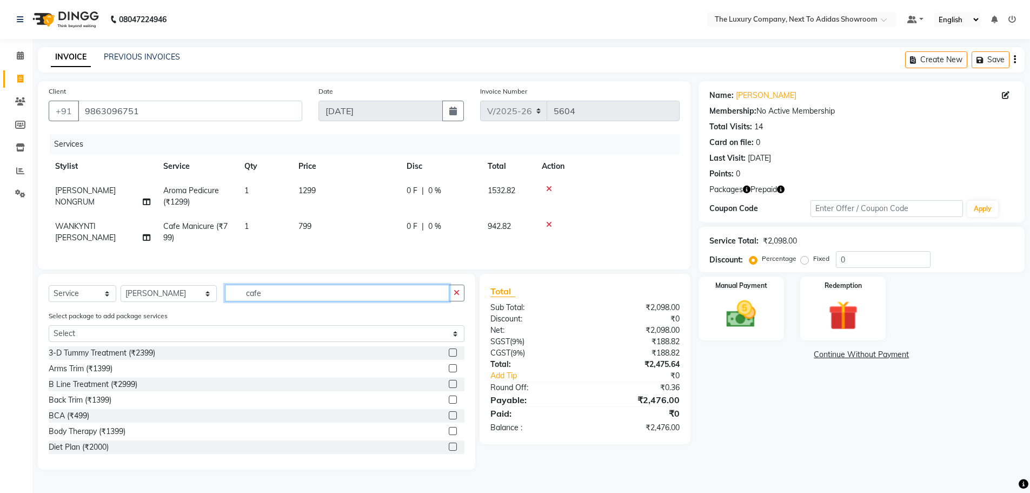
drag, startPoint x: 314, startPoint y: 302, endPoint x: 141, endPoint y: 315, distance: 173.5
click at [141, 310] on div "Select Service Product Membership Package Voucher Prepaid Gift Card Select Styl…" at bounding box center [257, 297] width 416 height 25
type input "gel poli"
click at [449, 372] on label at bounding box center [453, 368] width 8 height 8
click at [449, 372] on input "checkbox" at bounding box center [452, 368] width 7 height 7
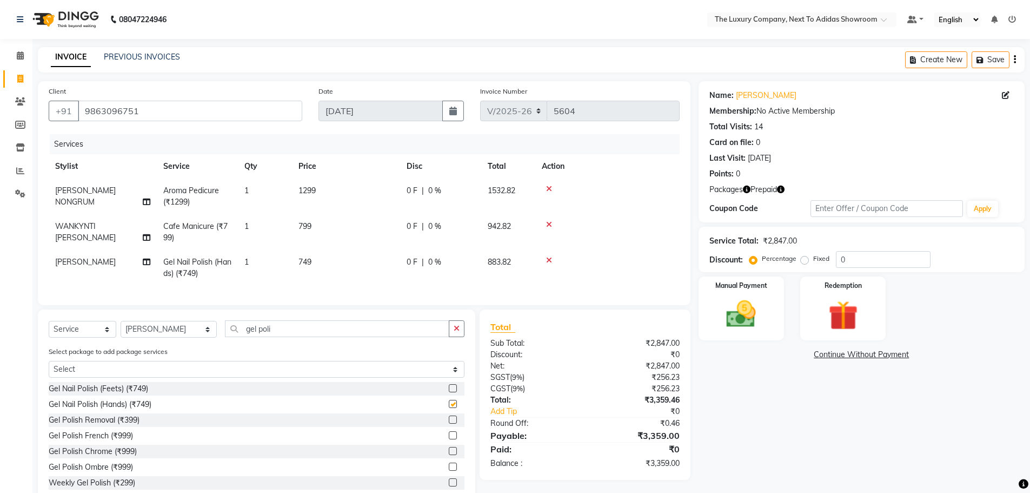
checkbox input "false"
click at [842, 310] on img at bounding box center [843, 315] width 50 height 38
click at [794, 356] on span "Prepaid 1" at bounding box center [794, 356] width 35 height 12
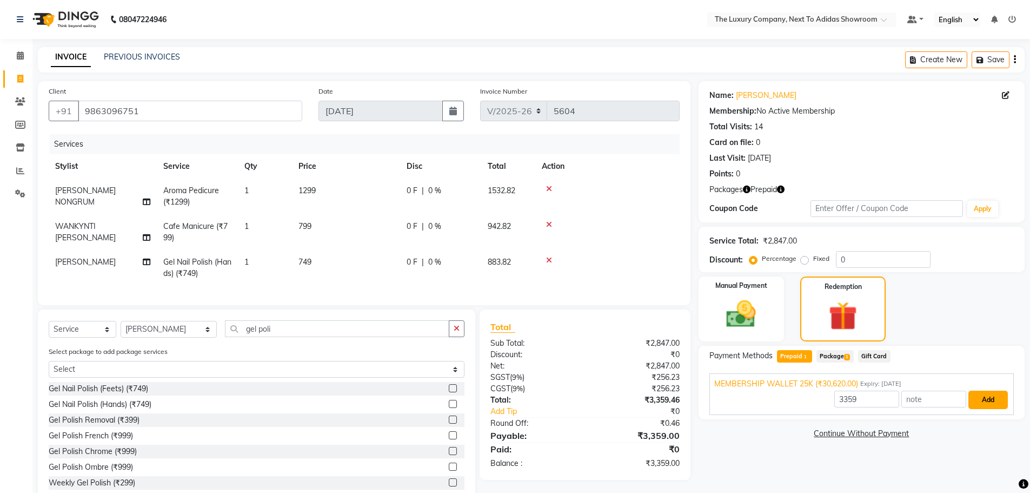
drag, startPoint x: 988, startPoint y: 396, endPoint x: 986, endPoint y: 402, distance: 5.8
click at [988, 398] on button "Add" at bounding box center [988, 400] width 39 height 18
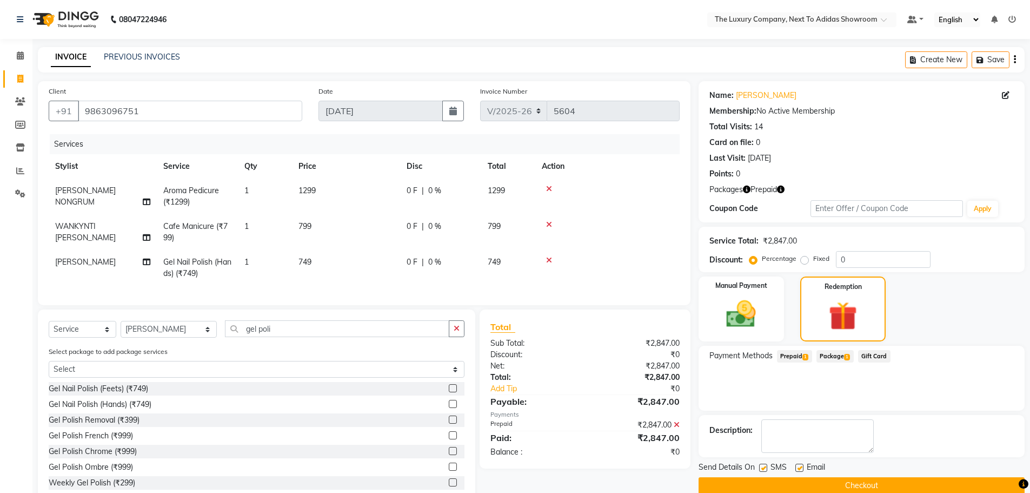
click at [874, 483] on button "Checkout" at bounding box center [862, 485] width 326 height 17
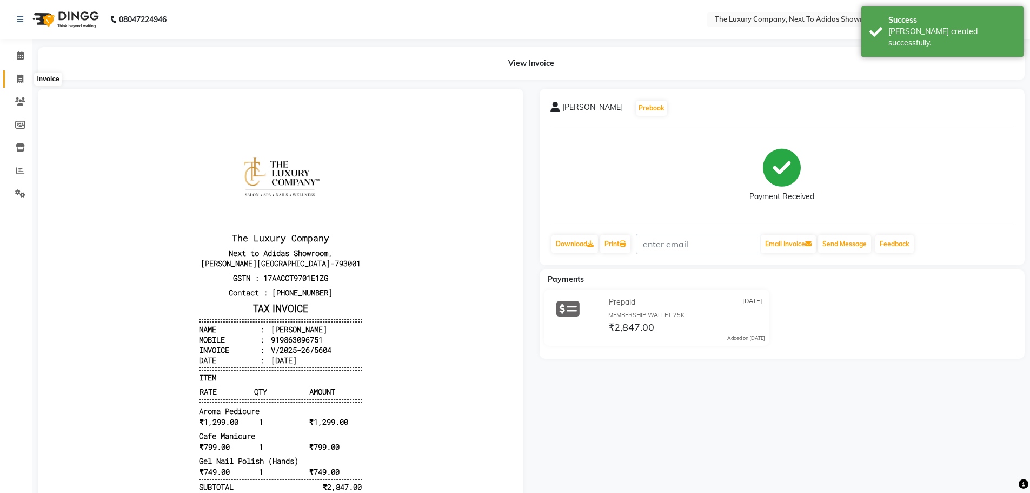
click at [18, 82] on icon at bounding box center [20, 79] width 6 height 8
select select "service"
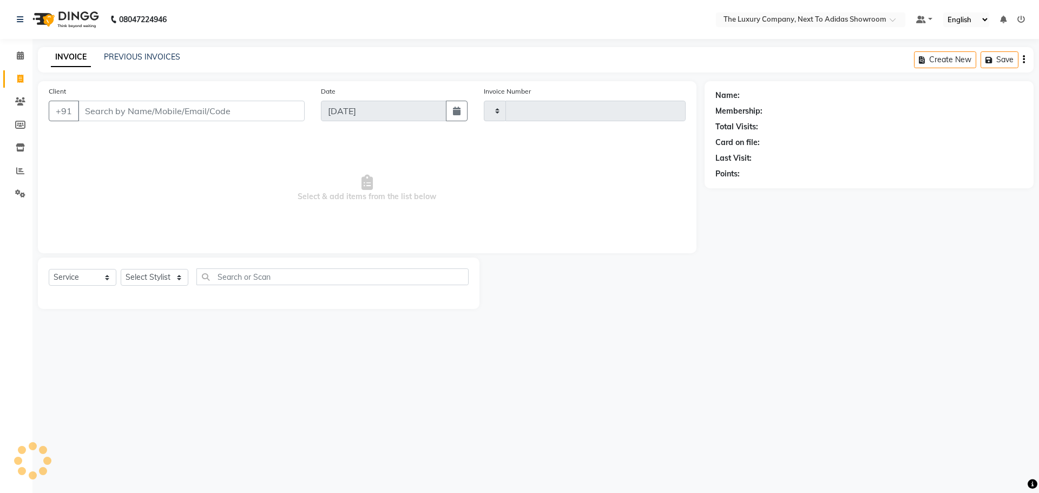
type input "5605"
select select "6828"
click at [121, 114] on input "Client" at bounding box center [191, 111] width 227 height 21
type input "9436932747"
click at [266, 108] on span "Add Client" at bounding box center [276, 110] width 43 height 11
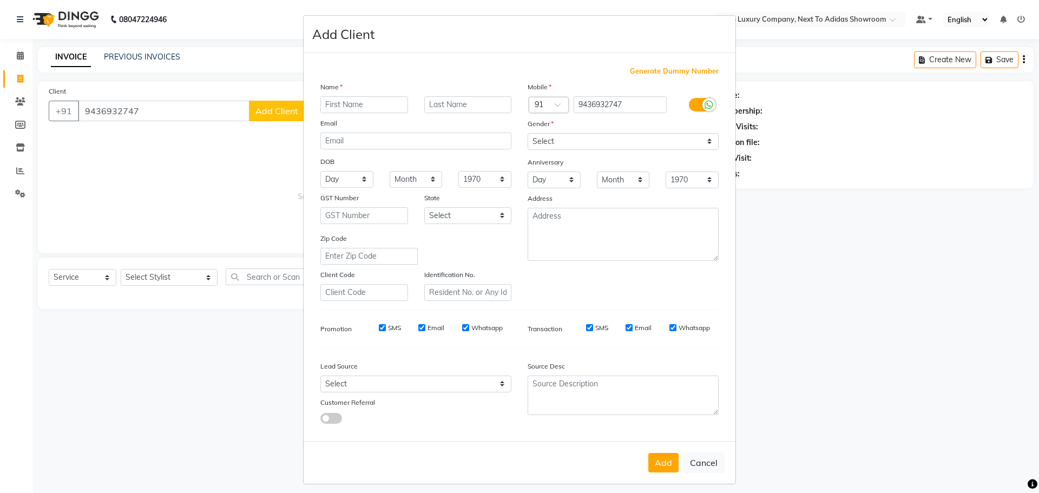
click at [334, 104] on input "text" at bounding box center [364, 104] width 88 height 17
click at [709, 454] on button "Cancel" at bounding box center [704, 462] width 42 height 21
select select
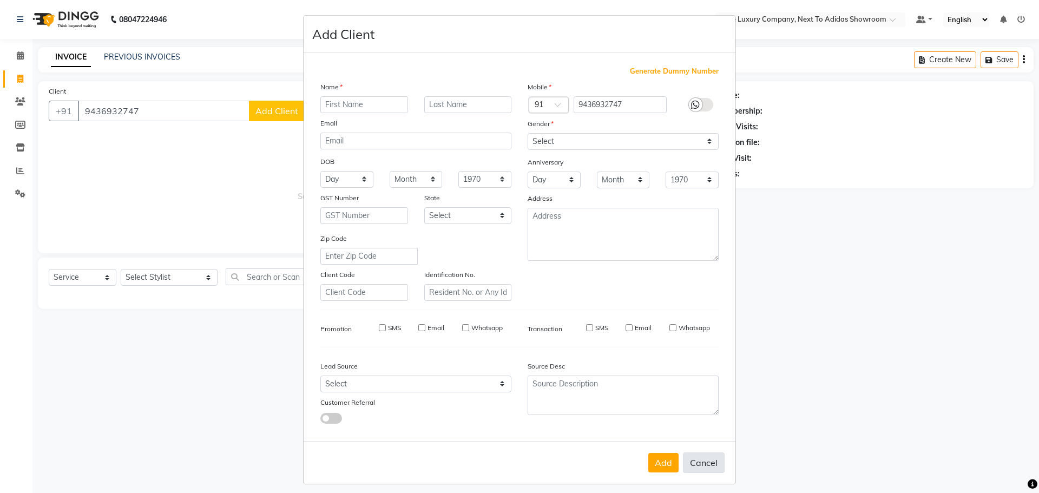
select select
checkbox input "false"
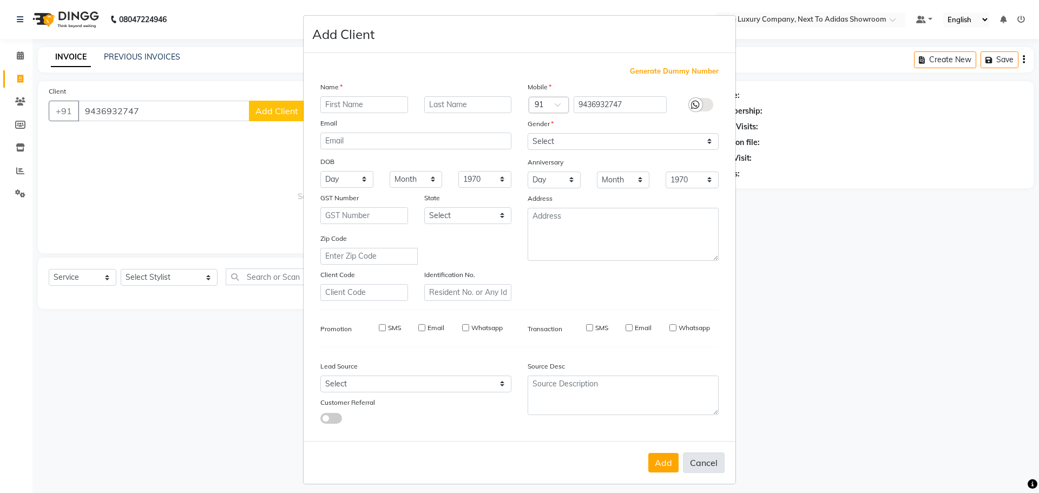
checkbox input "false"
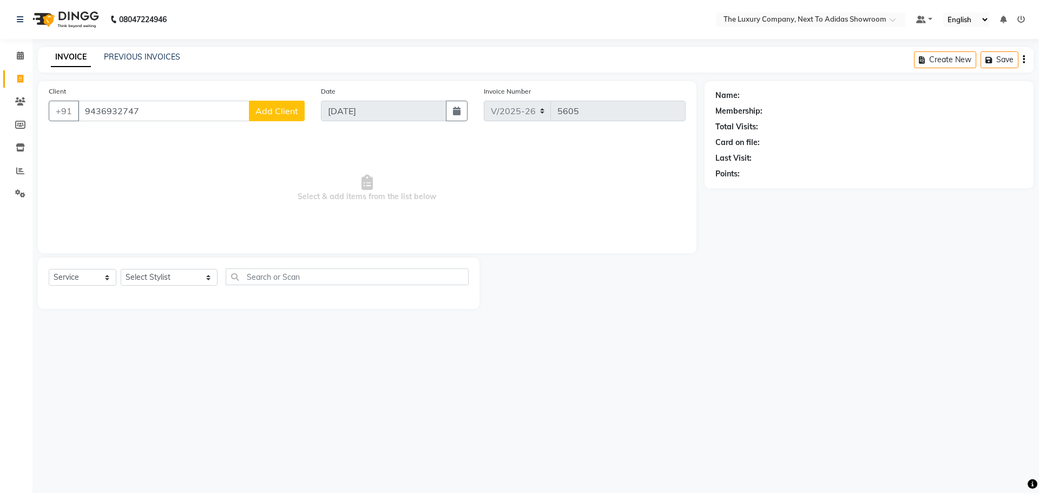
click at [286, 113] on span "Add Client" at bounding box center [276, 110] width 43 height 11
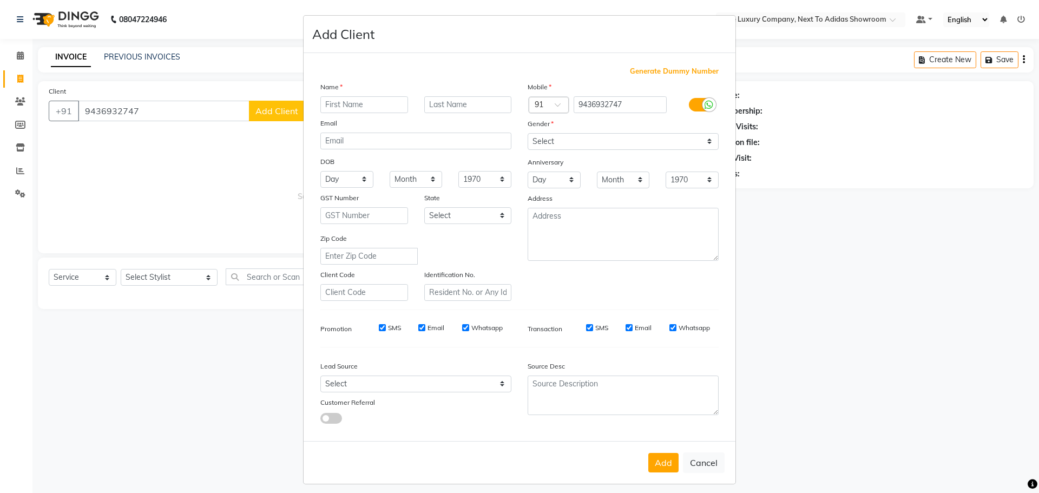
click at [328, 102] on input "text" at bounding box center [364, 104] width 88 height 17
click at [355, 108] on input "text" at bounding box center [364, 104] width 88 height 17
type input "[PERSON_NAME]"
click at [444, 109] on input "text" at bounding box center [468, 104] width 88 height 17
type input "Rani"
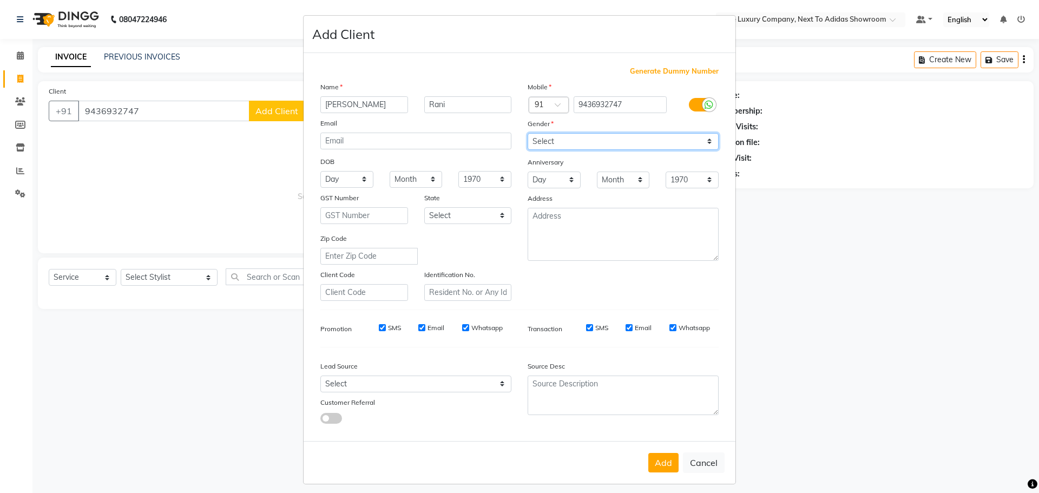
click at [556, 142] on select "Select [DEMOGRAPHIC_DATA] [DEMOGRAPHIC_DATA] Other Prefer Not To Say" at bounding box center [622, 141] width 191 height 17
select select "[DEMOGRAPHIC_DATA]"
click at [527, 133] on select "Select [DEMOGRAPHIC_DATA] [DEMOGRAPHIC_DATA] Other Prefer Not To Say" at bounding box center [622, 141] width 191 height 17
click at [661, 464] on button "Add" at bounding box center [663, 462] width 30 height 19
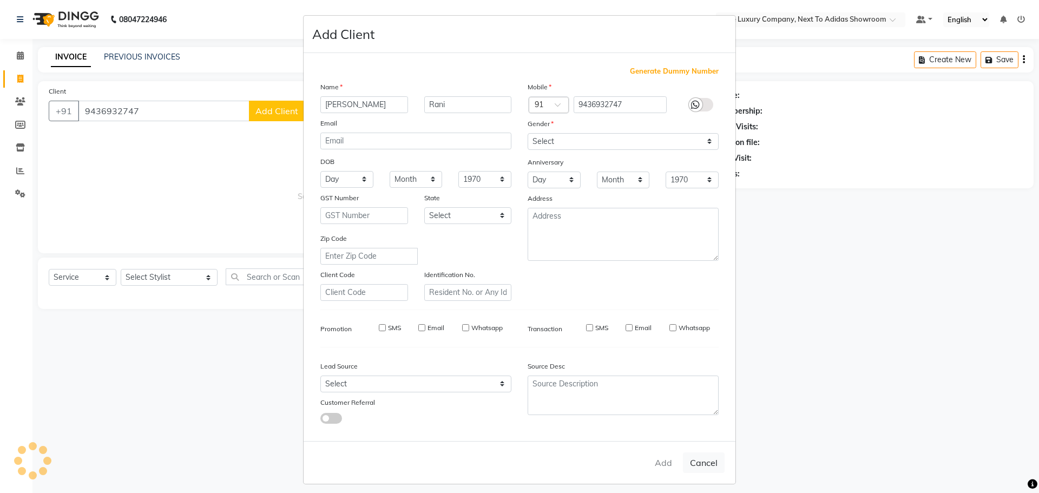
select select
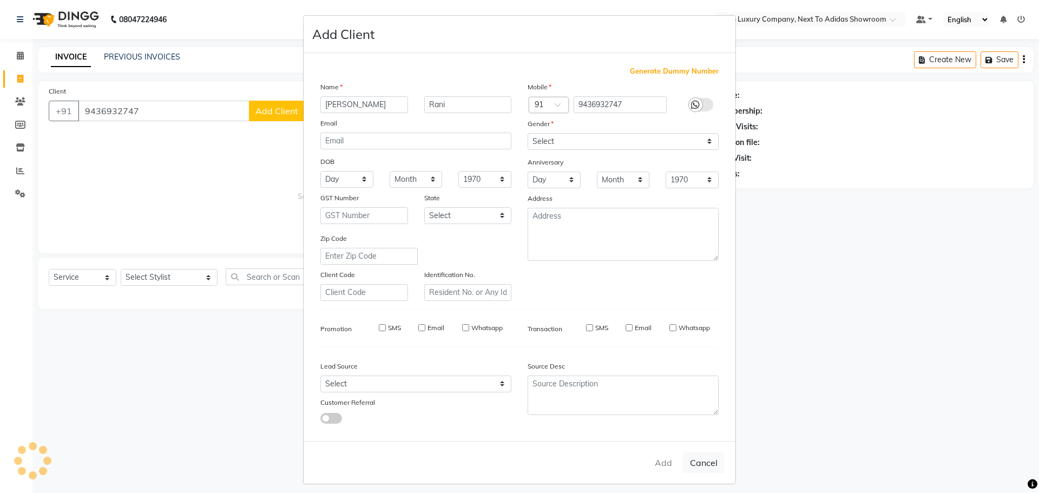
select select
checkbox input "false"
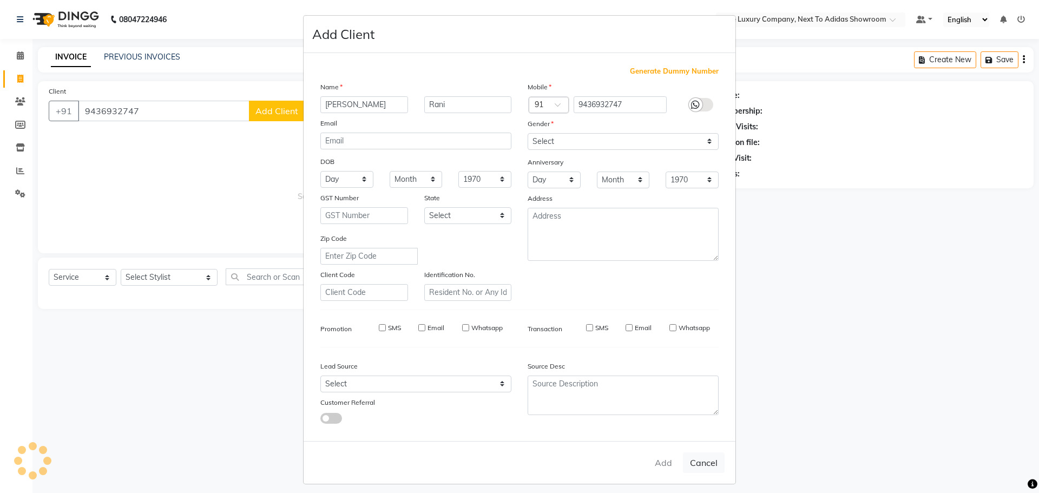
checkbox input "false"
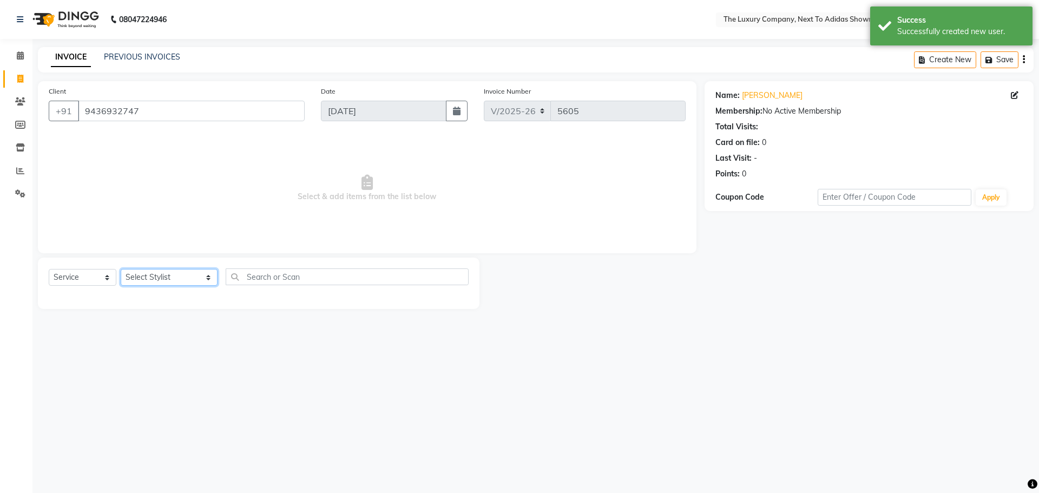
click at [137, 272] on select "Select Stylist [PERSON_NAME] [PERSON_NAME] ANSAI [PERSON_NAME] BALAJIED [PERSON…" at bounding box center [169, 277] width 97 height 17
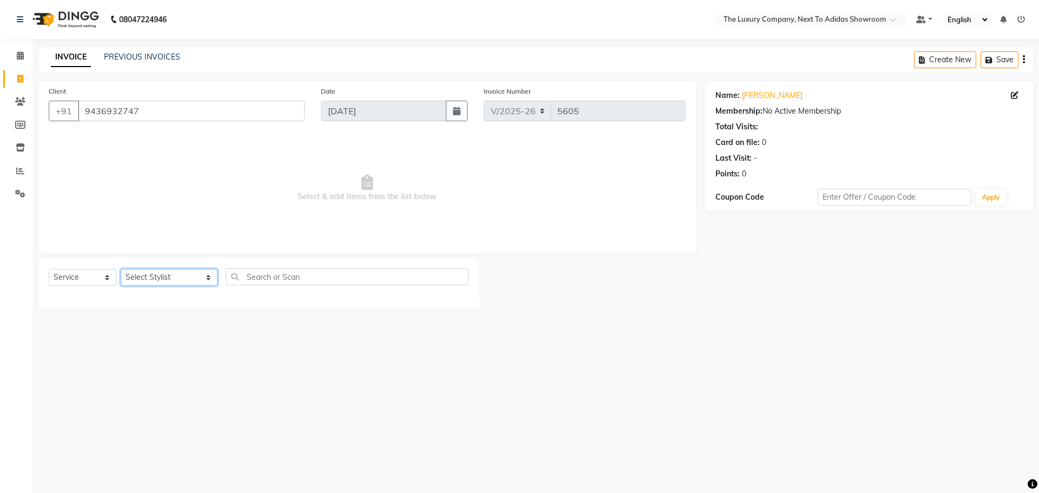
click at [186, 277] on select "Select Stylist [PERSON_NAME] [PERSON_NAME] ANSAI [PERSON_NAME] BALAJIED [PERSON…" at bounding box center [169, 277] width 97 height 17
select select "70755"
click at [121, 269] on select "Select Stylist [PERSON_NAME] [PERSON_NAME] ANSAI [PERSON_NAME] BALAJIED [PERSON…" at bounding box center [169, 277] width 97 height 17
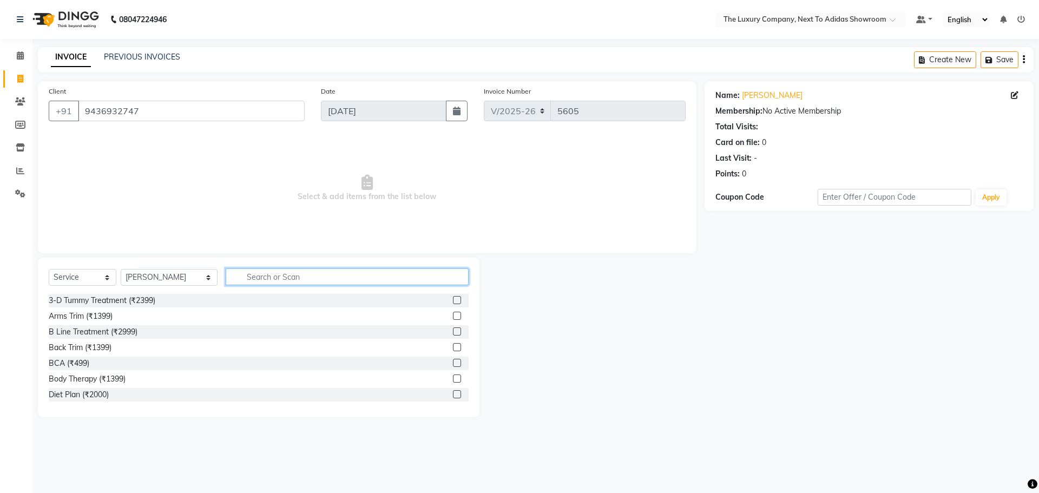
click at [328, 273] on input "text" at bounding box center [347, 276] width 243 height 17
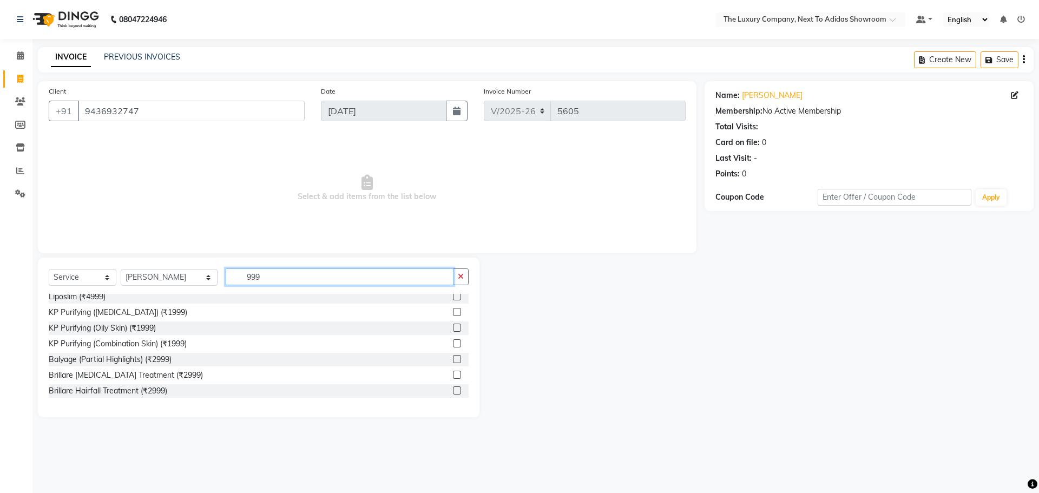
scroll to position [54, 0]
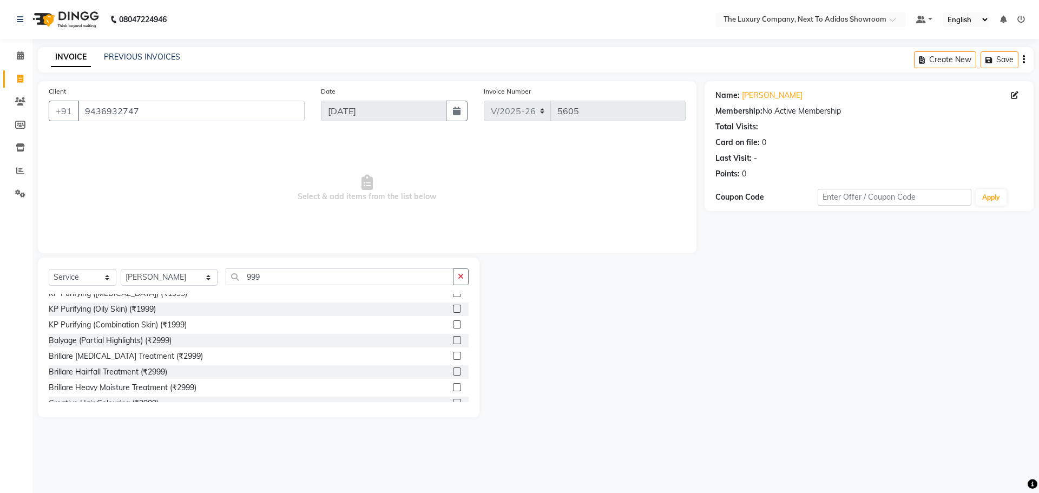
drag, startPoint x: 234, startPoint y: 262, endPoint x: 251, endPoint y: 277, distance: 23.0
click at [243, 269] on div "Select Service Product Membership Package Voucher Prepaid Gift Card Select Styl…" at bounding box center [258, 337] width 441 height 160
drag, startPoint x: 193, startPoint y: 288, endPoint x: 174, endPoint y: 295, distance: 19.7
click at [174, 295] on div "Select Service Product Membership Package Voucher Prepaid Gift Card Select Styl…" at bounding box center [258, 337] width 441 height 160
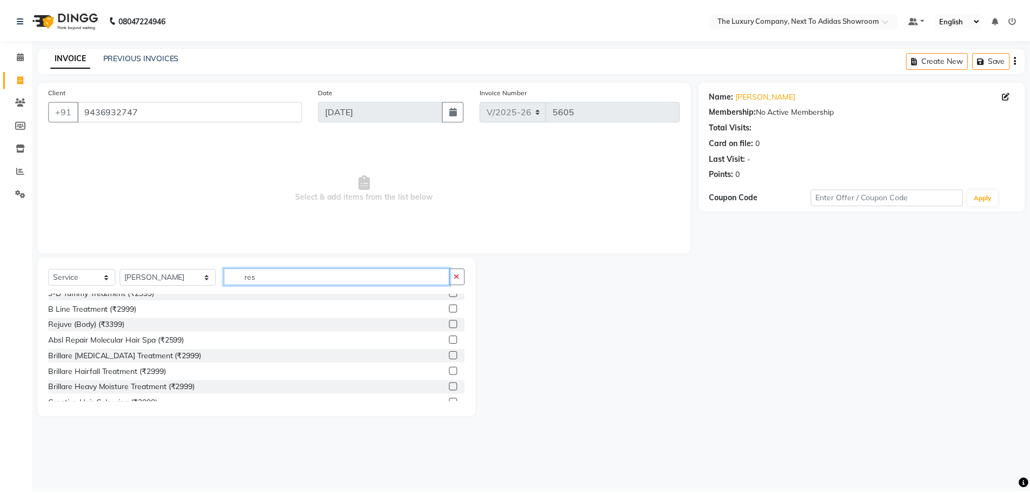
scroll to position [0, 0]
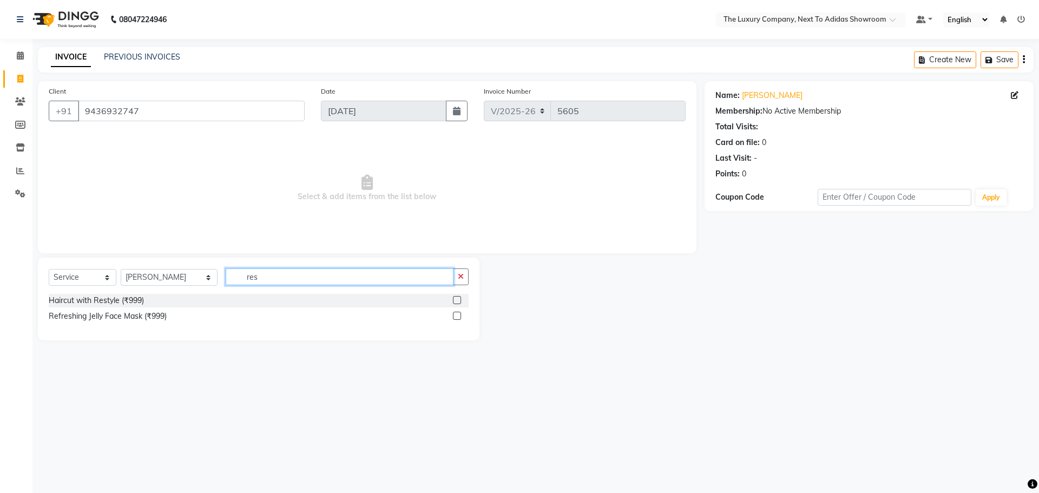
type input "res"
click at [458, 300] on label at bounding box center [457, 300] width 8 height 8
click at [458, 300] on input "checkbox" at bounding box center [456, 300] width 7 height 7
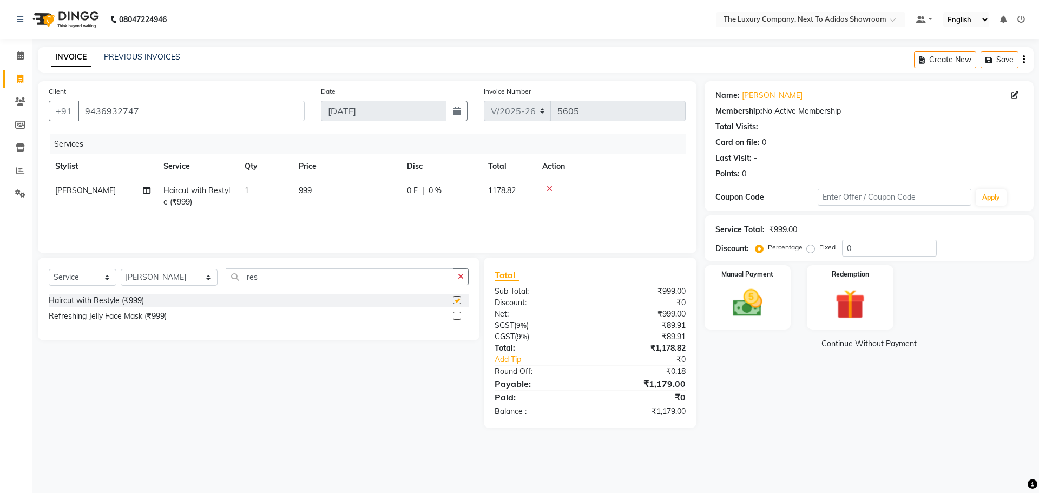
checkbox input "false"
click at [770, 290] on img at bounding box center [747, 303] width 50 height 36
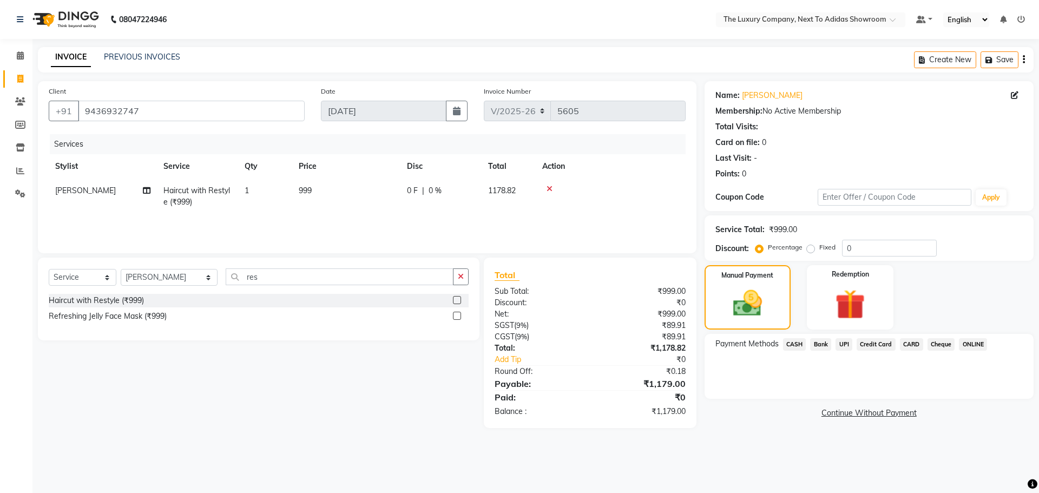
click at [788, 343] on span "CASH" at bounding box center [794, 344] width 23 height 12
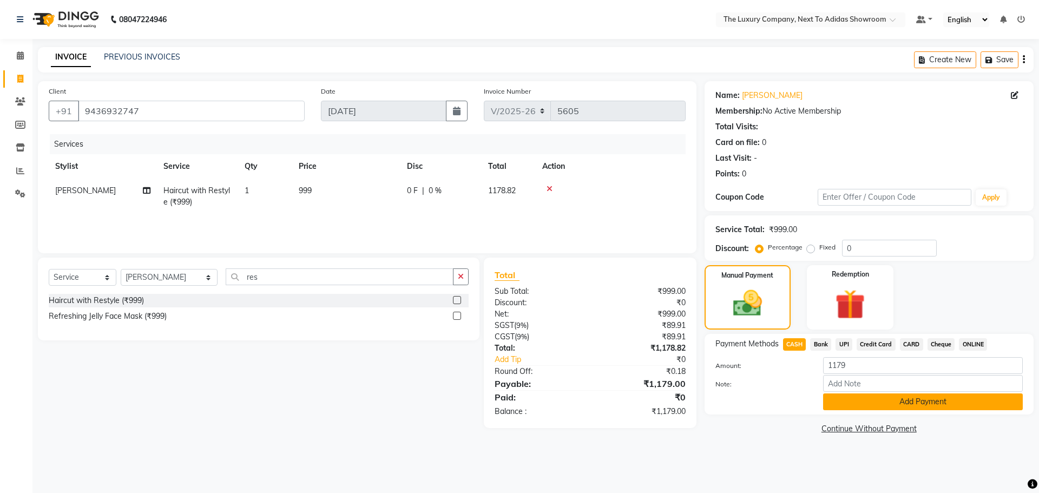
click at [834, 405] on button "Add Payment" at bounding box center [923, 401] width 200 height 17
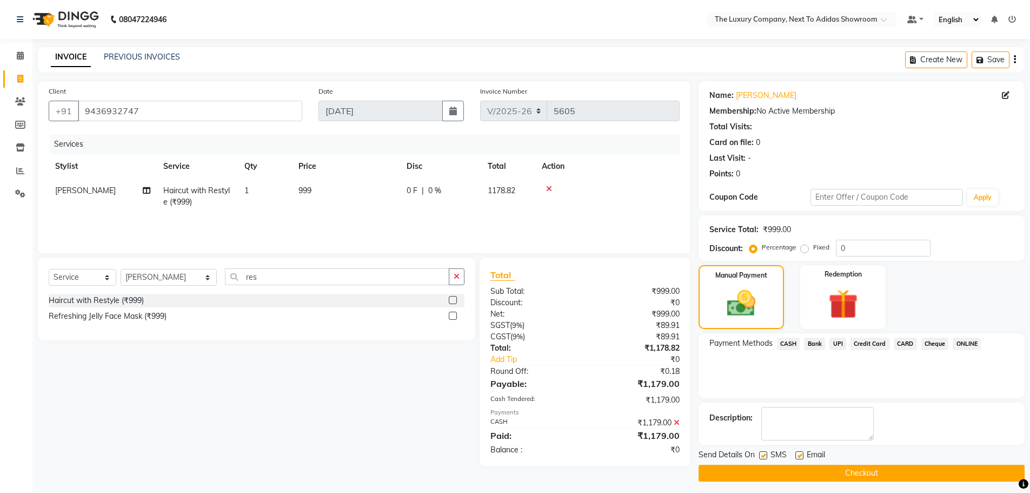
click at [848, 465] on button "Checkout" at bounding box center [862, 473] width 326 height 17
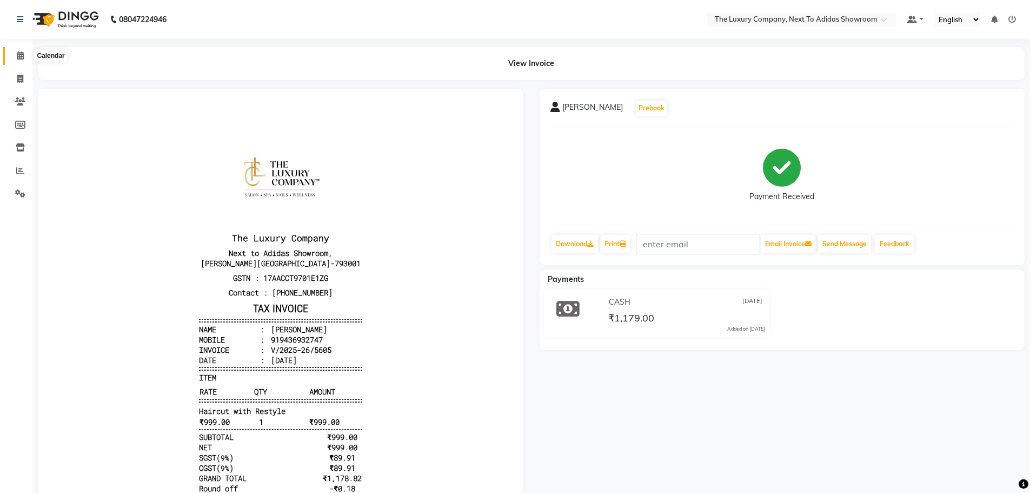
click at [14, 55] on span at bounding box center [20, 56] width 19 height 12
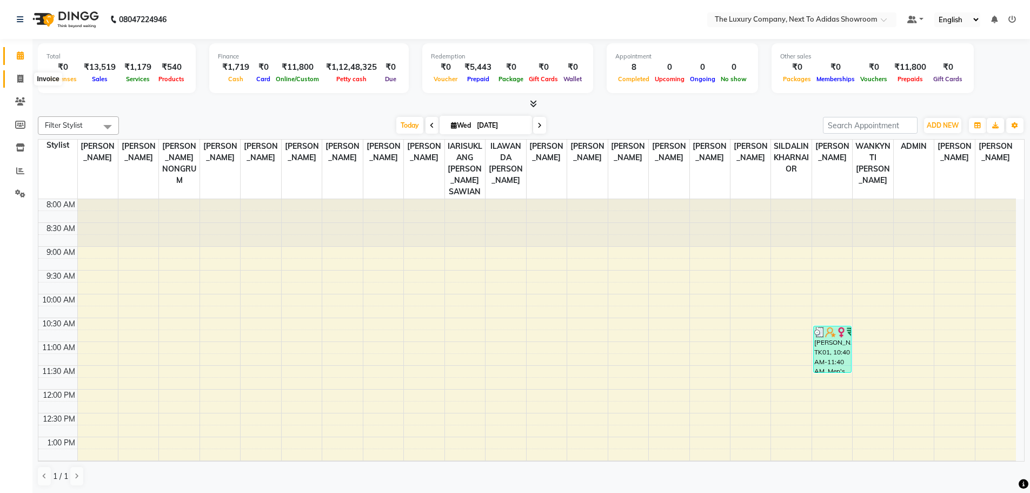
click at [25, 76] on span at bounding box center [20, 79] width 19 height 12
select select "service"
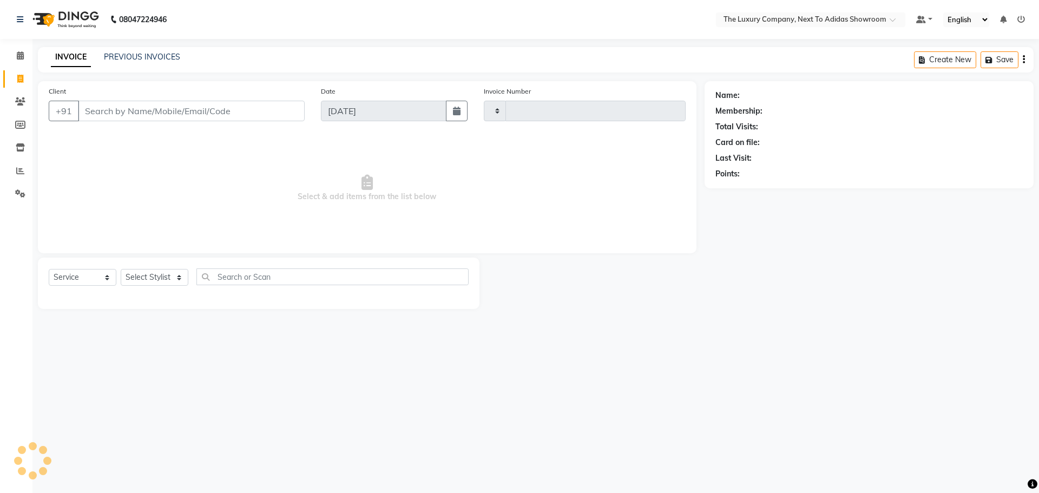
type input "5606"
select select "6828"
click at [125, 108] on input "Client" at bounding box center [191, 111] width 227 height 21
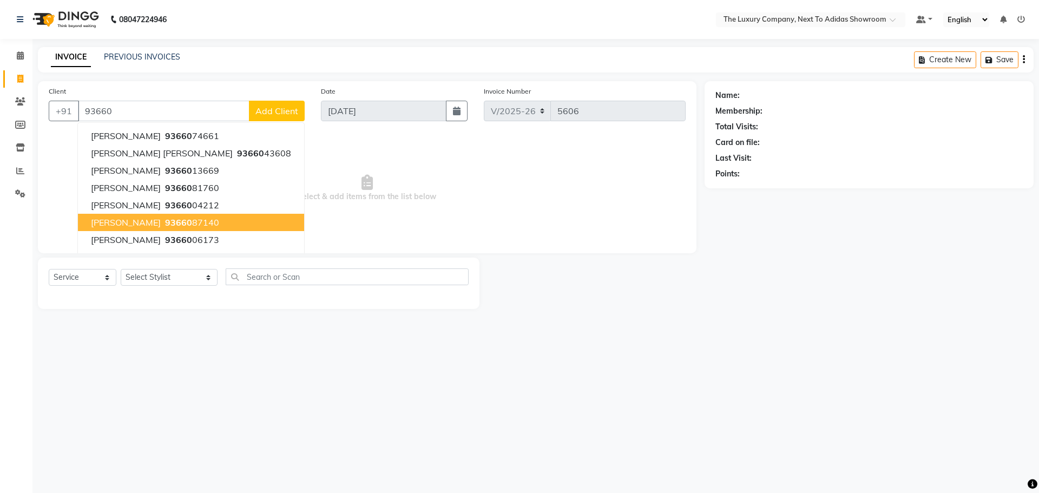
click at [148, 217] on button "[PERSON_NAME] Kongwang 93660 87140" at bounding box center [191, 222] width 226 height 17
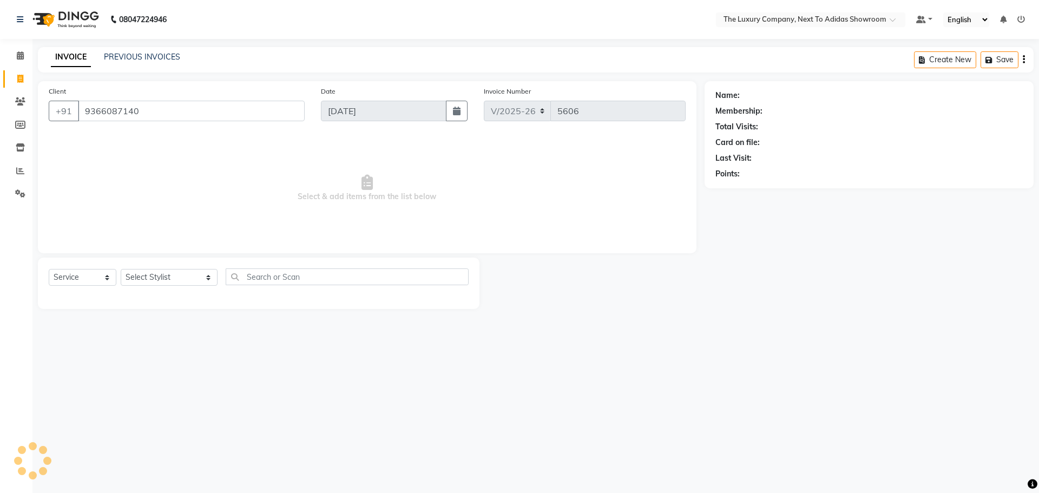
type input "9366087140"
click at [769, 96] on link "[PERSON_NAME]" at bounding box center [772, 95] width 61 height 11
click at [1017, 17] on icon at bounding box center [1021, 20] width 8 height 8
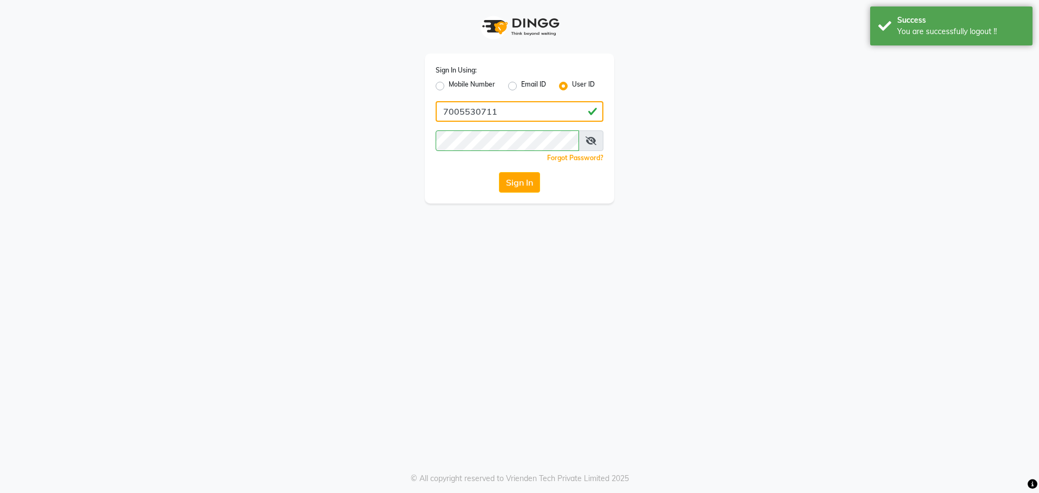
drag, startPoint x: 523, startPoint y: 111, endPoint x: 377, endPoint y: 121, distance: 145.8
click at [377, 121] on div "Sign In Using: Mobile Number Email ID User ID 7005530711 Remember me Forgot Pas…" at bounding box center [519, 101] width 617 height 203
drag, startPoint x: 504, startPoint y: 106, endPoint x: 328, endPoint y: 121, distance: 176.4
click at [328, 121] on div "Sign In Using: Mobile Number Email ID User ID kunal@123 Remember me Forgot Pass…" at bounding box center [519, 101] width 617 height 203
type input "kunal@123"
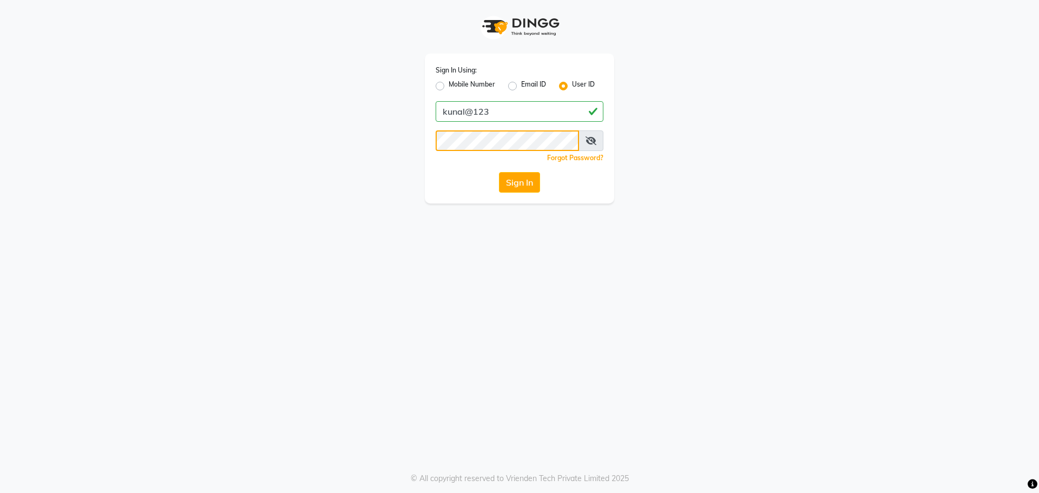
click at [230, 184] on div "Sign In Using: Mobile Number Email ID User ID kunal@123 Remember me Forgot Pass…" at bounding box center [519, 101] width 617 height 203
drag, startPoint x: 647, startPoint y: 277, endPoint x: 581, endPoint y: 249, distance: 71.9
click at [646, 279] on div "Sign In Using: Mobile Number Email ID User ID kunal@123 Remember me Forgot Pass…" at bounding box center [519, 246] width 1039 height 493
click at [530, 182] on button "Sign In" at bounding box center [519, 182] width 41 height 21
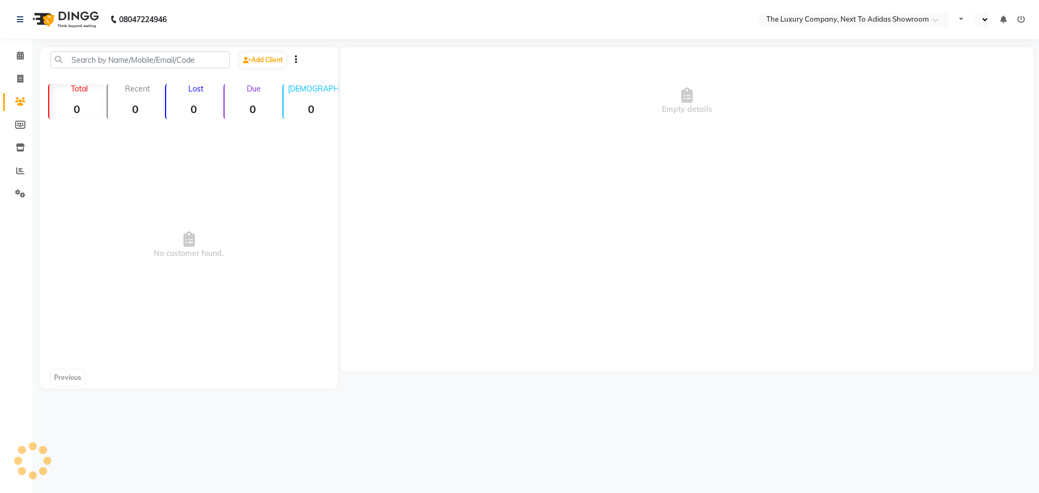
select select "en"
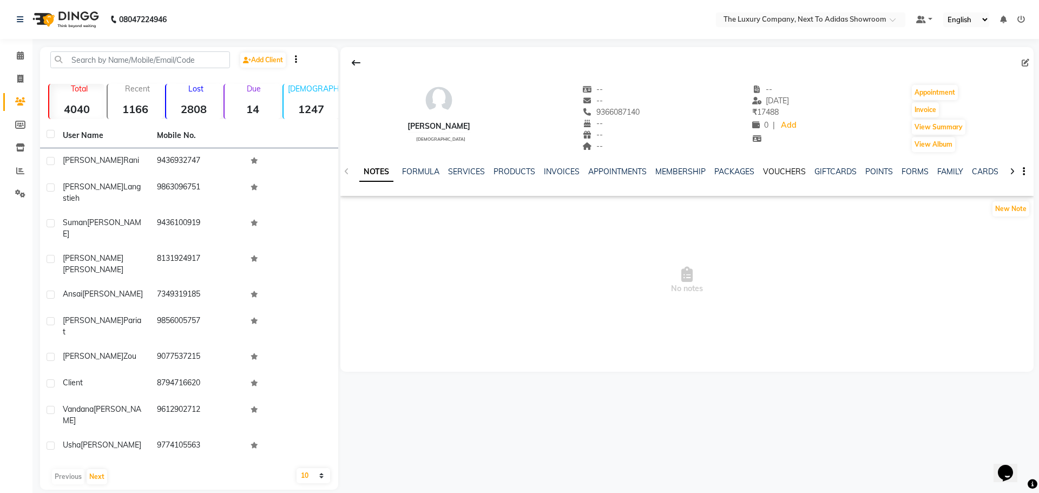
click at [784, 169] on link "VOUCHERS" at bounding box center [784, 172] width 43 height 10
click at [655, 171] on link "PACKAGES" at bounding box center [664, 172] width 40 height 10
click at [728, 164] on div "NOTES FORMULA SERVICES PRODUCTS INVOICES APPOINTMENTS MEMBERSHIP PACKAGES VOUCH…" at bounding box center [686, 171] width 693 height 37
click at [725, 169] on link "VOUCHERS" at bounding box center [731, 172] width 43 height 10
click at [365, 170] on link "FORMULA" at bounding box center [350, 172] width 37 height 10
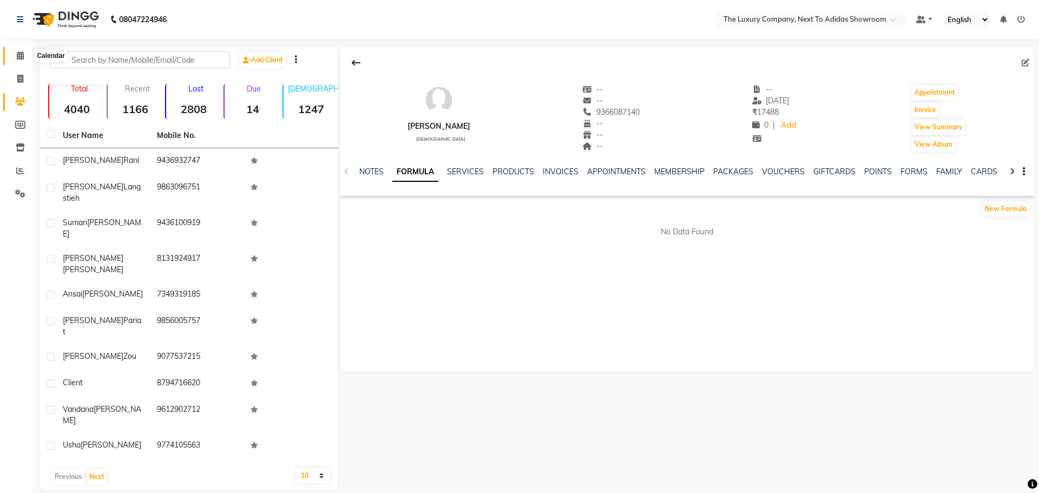
click at [20, 61] on span at bounding box center [20, 56] width 19 height 12
